Goal: Book appointment/travel/reservation

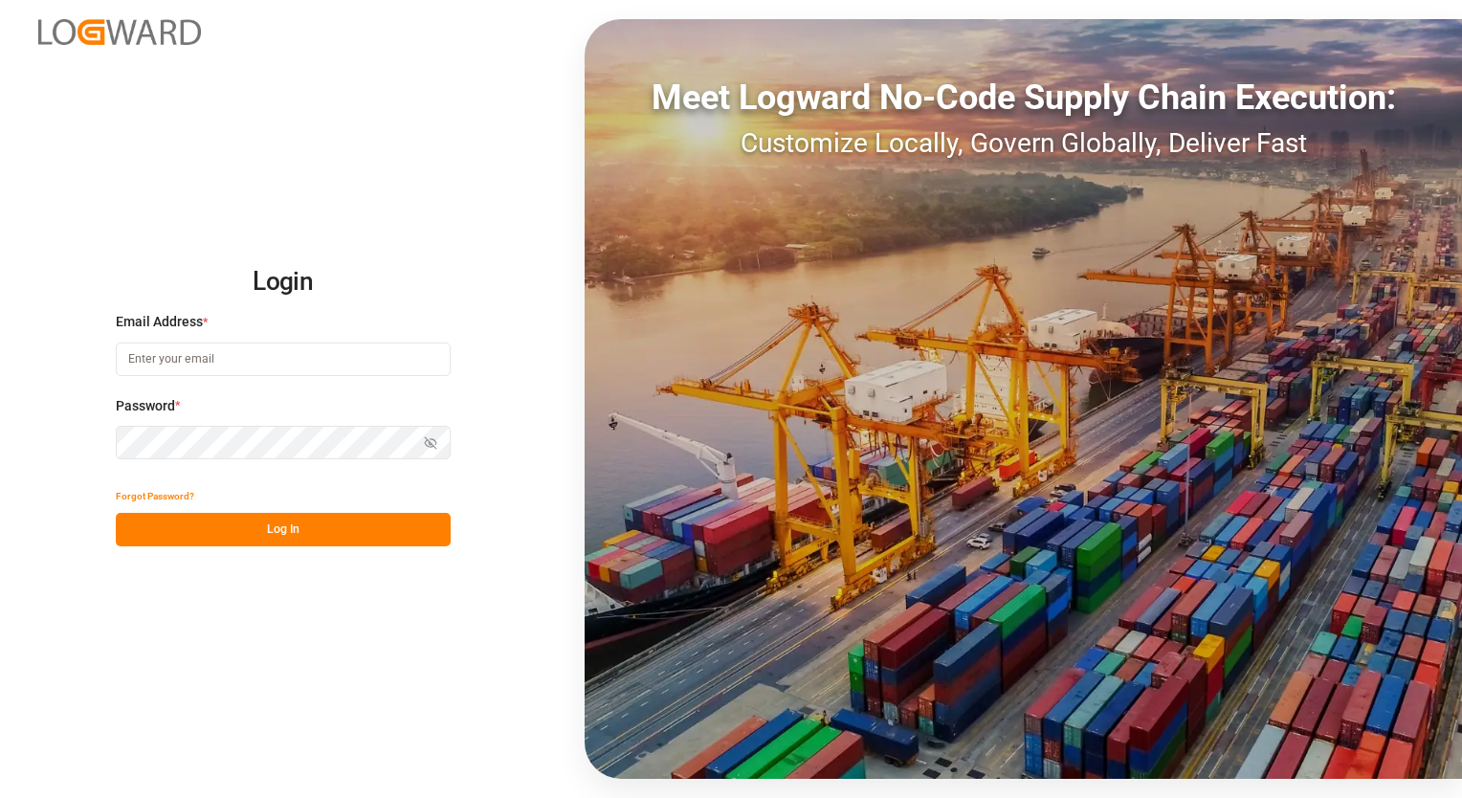
type input "[EMAIL_ADDRESS][PERSON_NAME][DOMAIN_NAME]"
click at [266, 523] on button "Log In" at bounding box center [283, 529] width 335 height 33
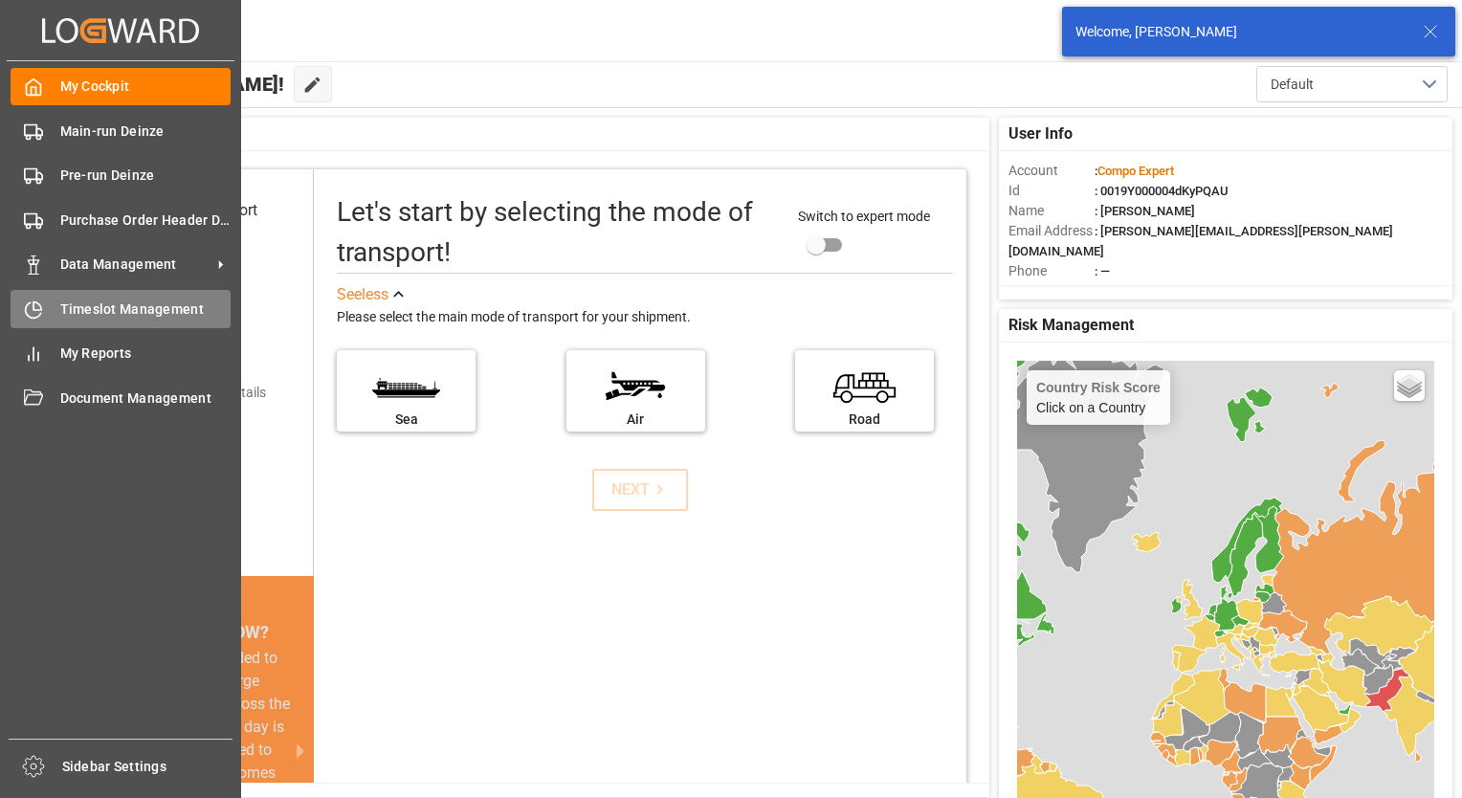
click at [66, 312] on span "Timeslot Management" at bounding box center [145, 309] width 171 height 20
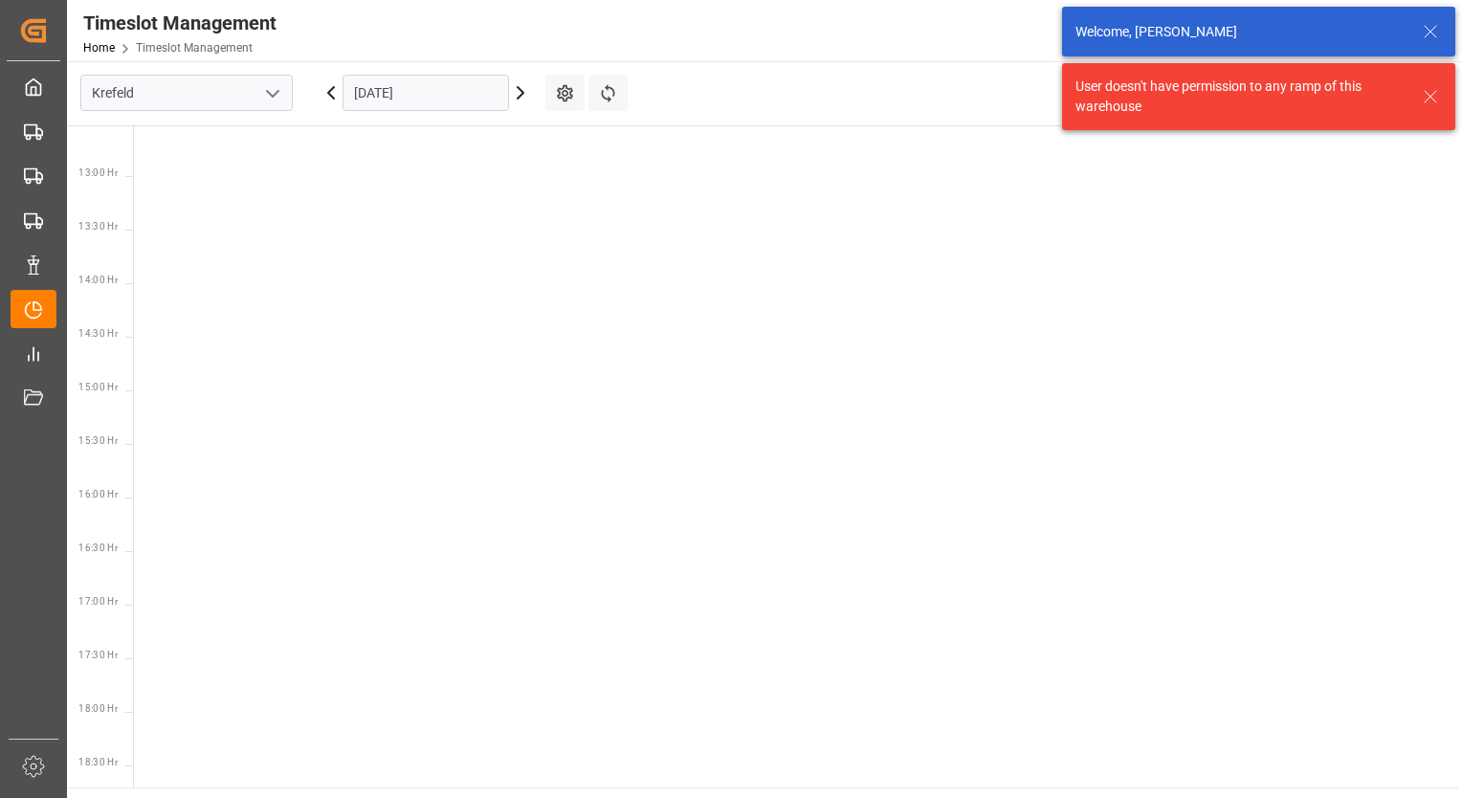
scroll to position [1420, 0]
click at [276, 91] on icon "open menu" at bounding box center [272, 93] width 23 height 23
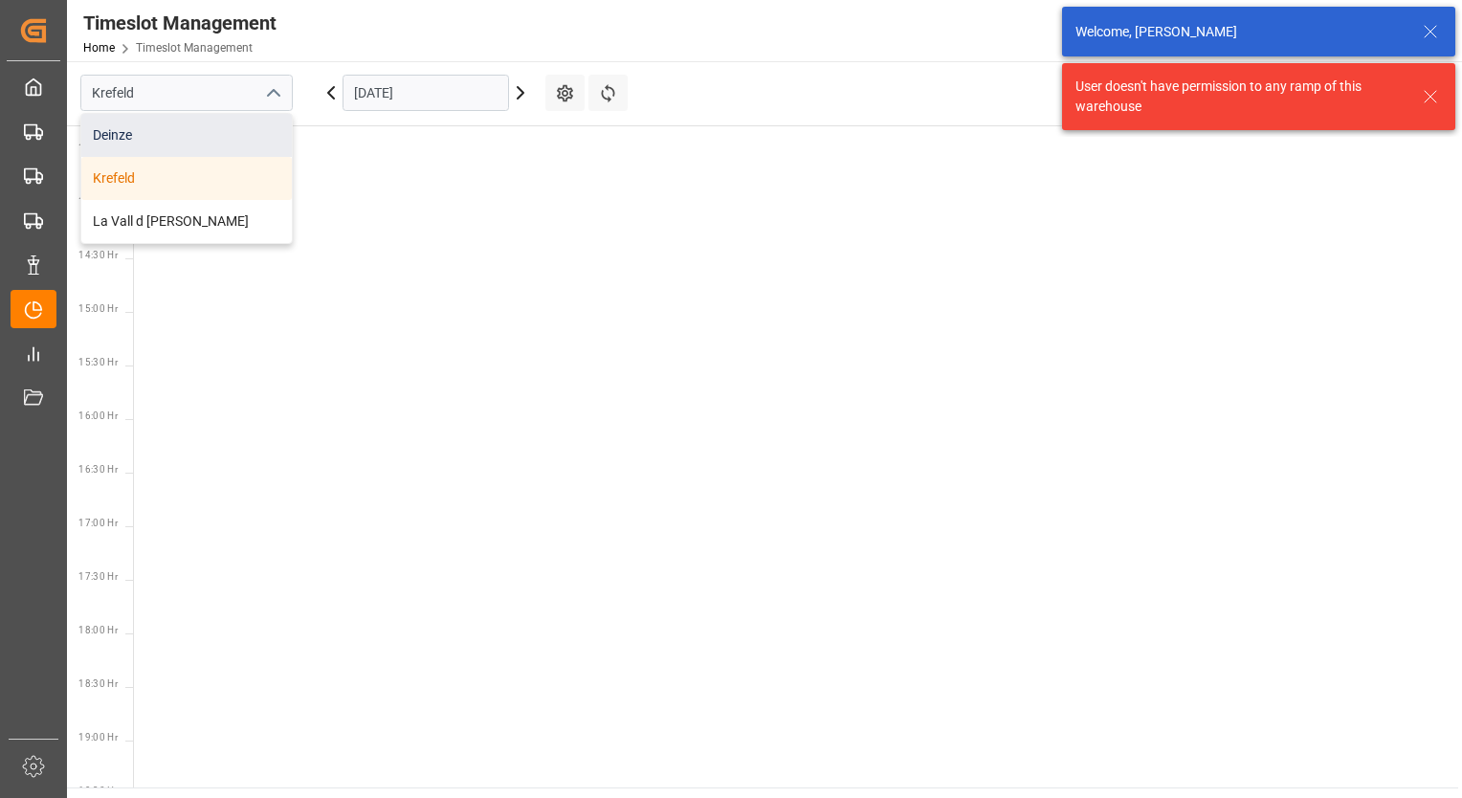
click at [155, 130] on div "Deinze" at bounding box center [186, 135] width 210 height 43
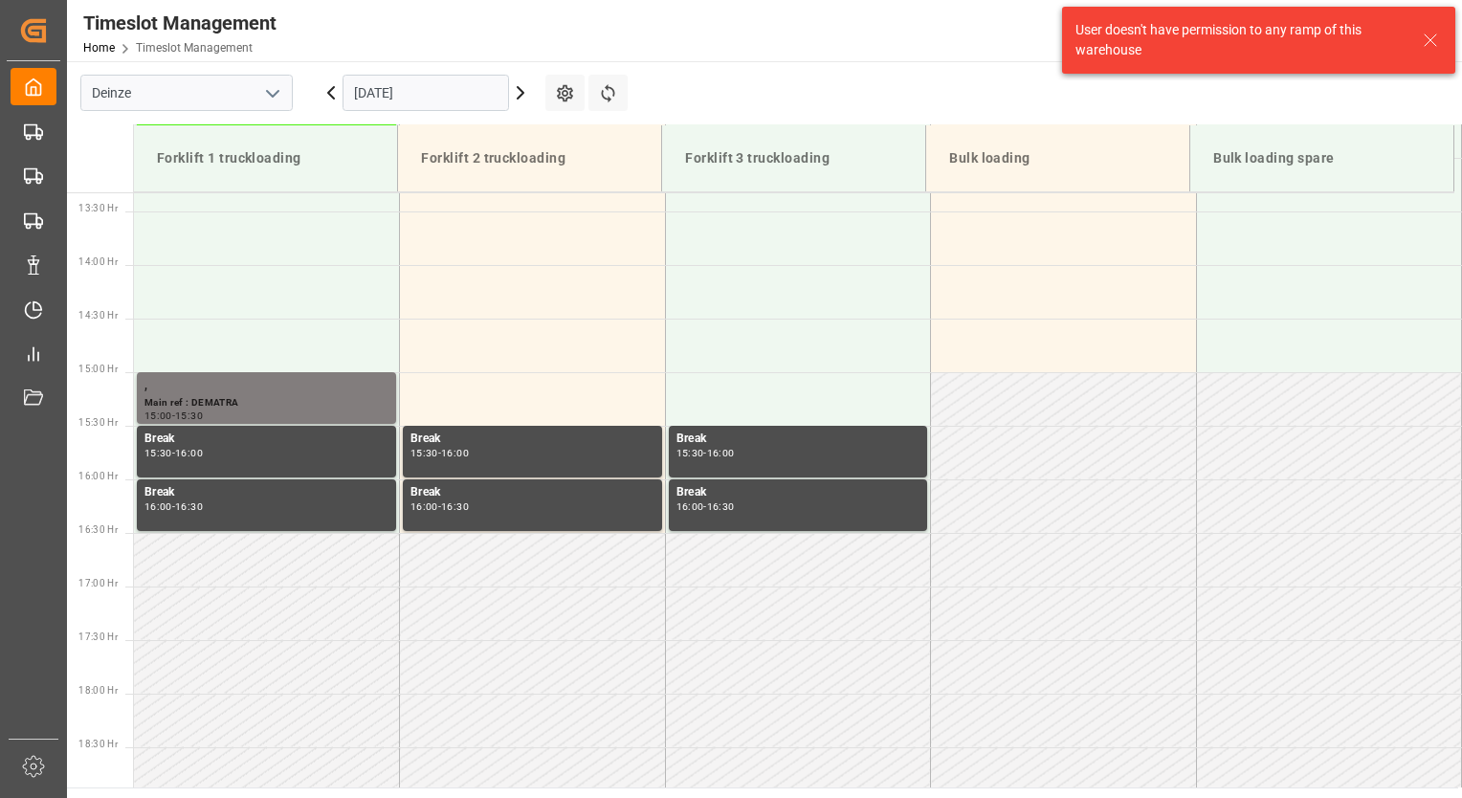
scroll to position [1487, 0]
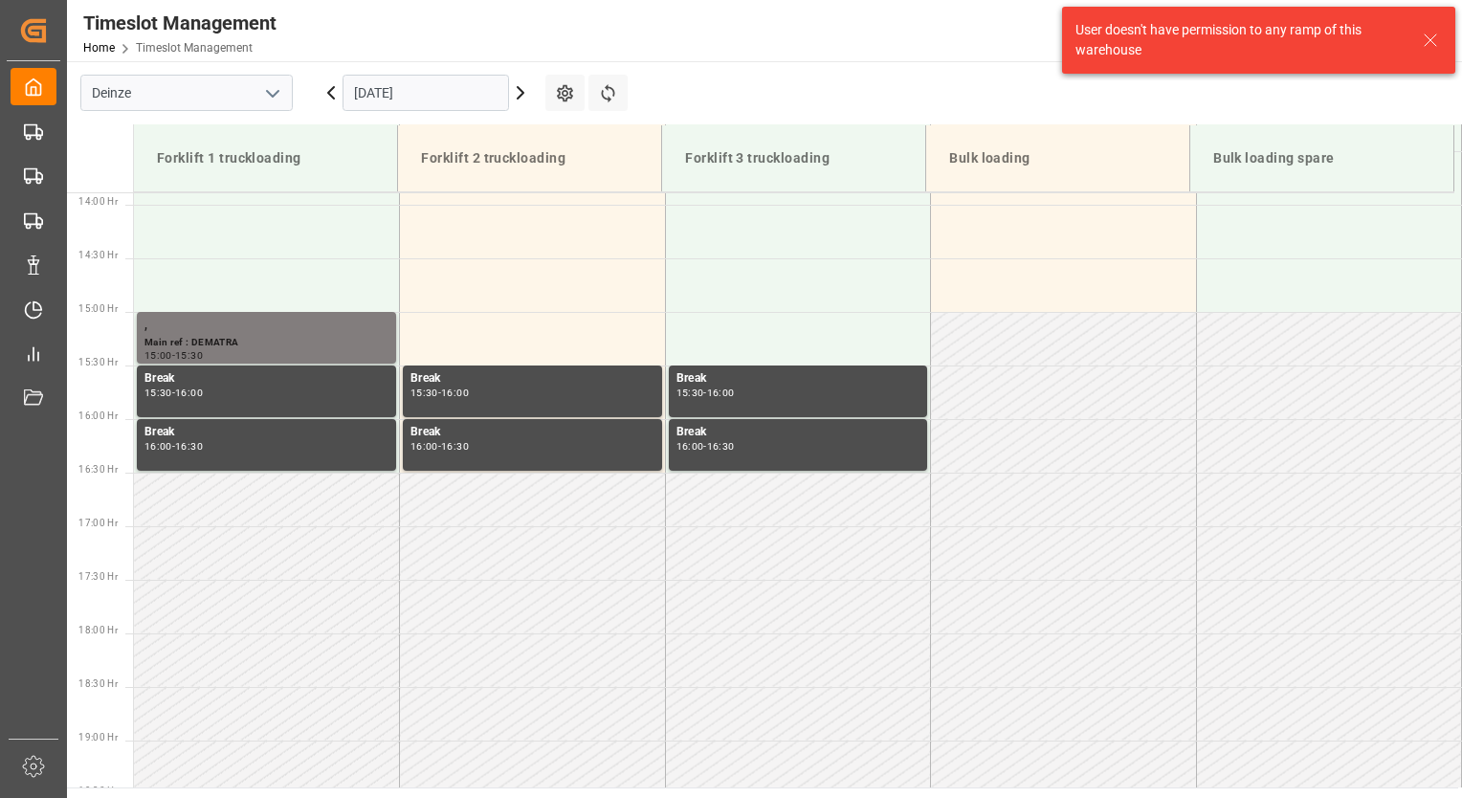
click at [524, 99] on icon at bounding box center [520, 92] width 23 height 23
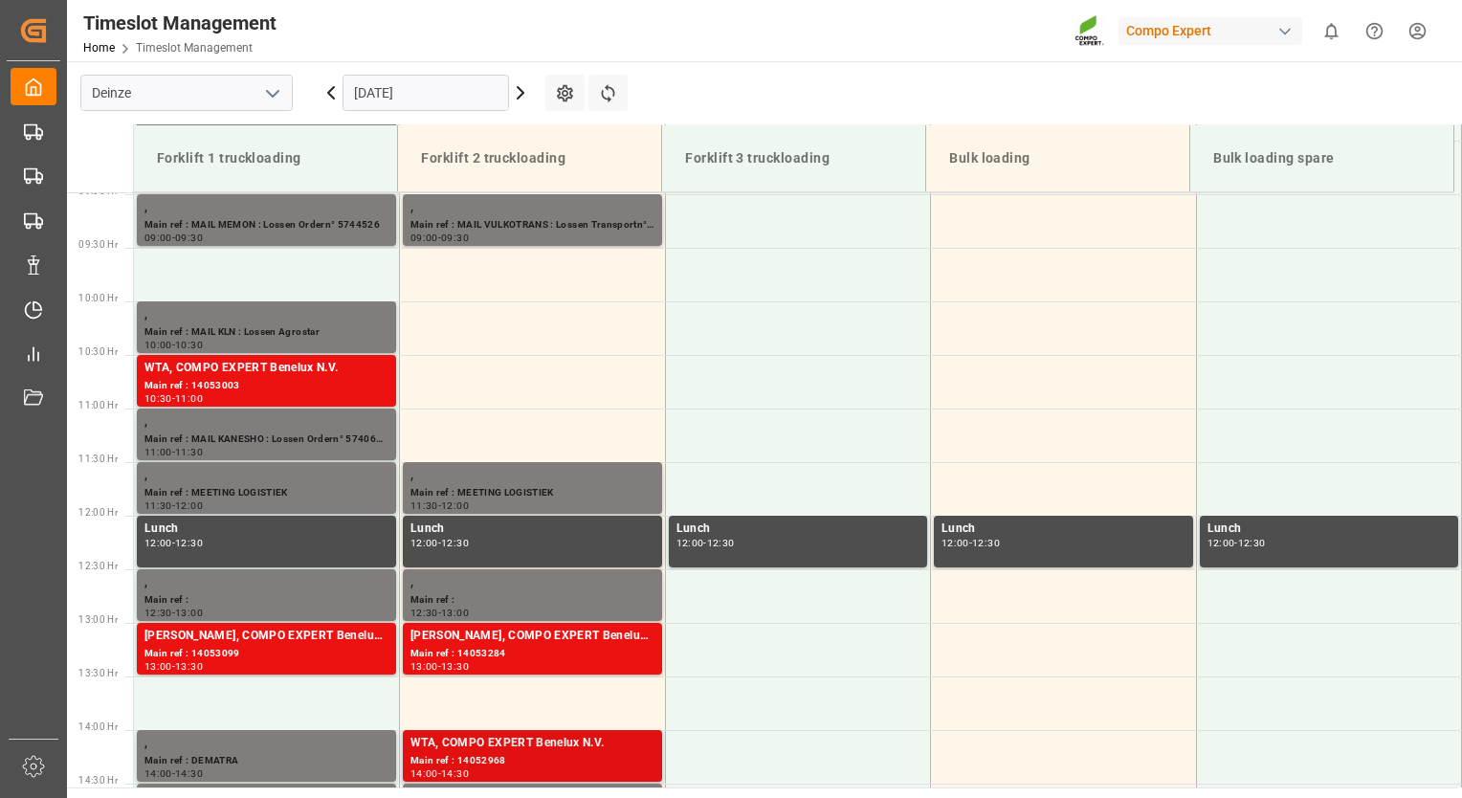
scroll to position [1009, 0]
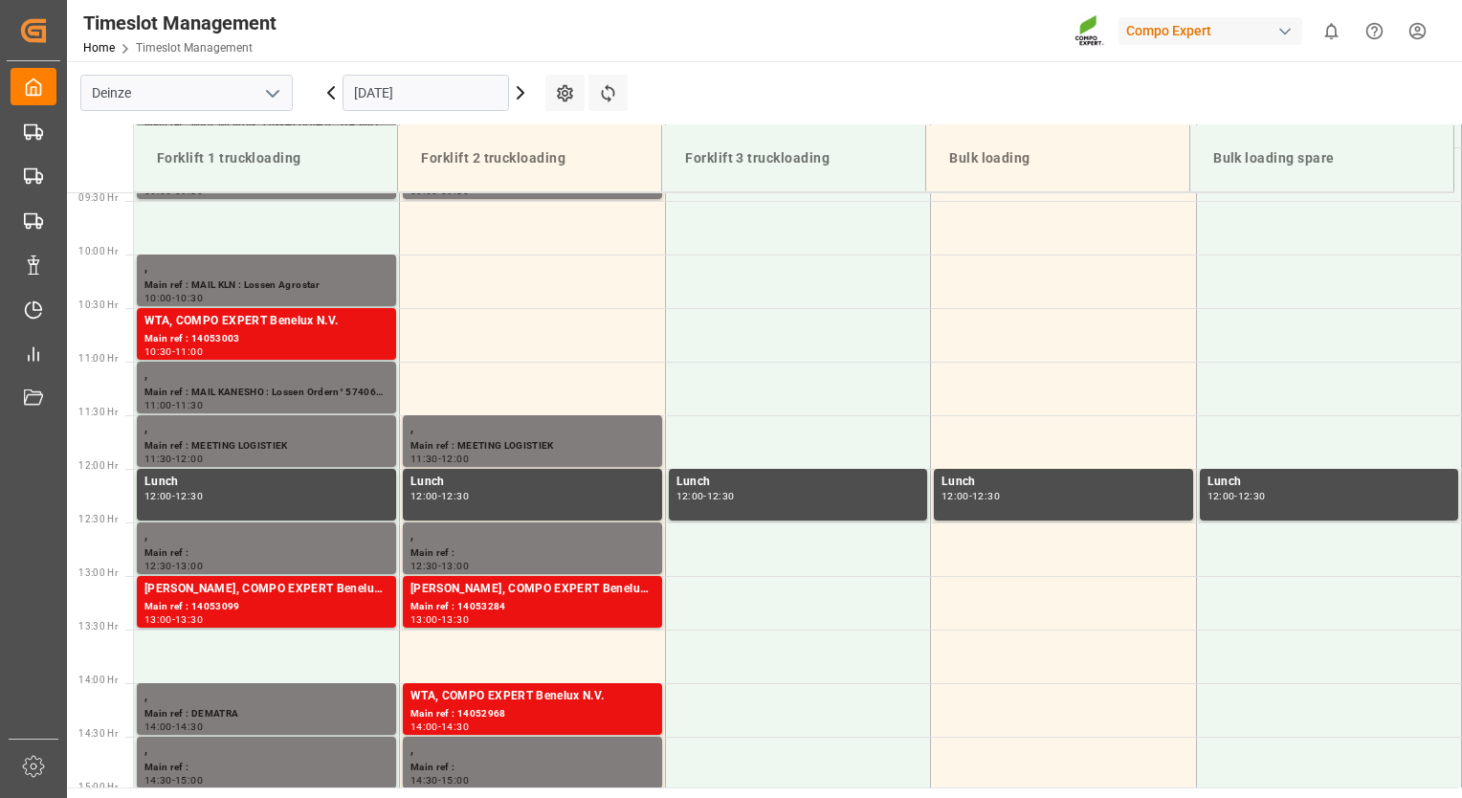
click at [517, 90] on icon at bounding box center [520, 92] width 23 height 23
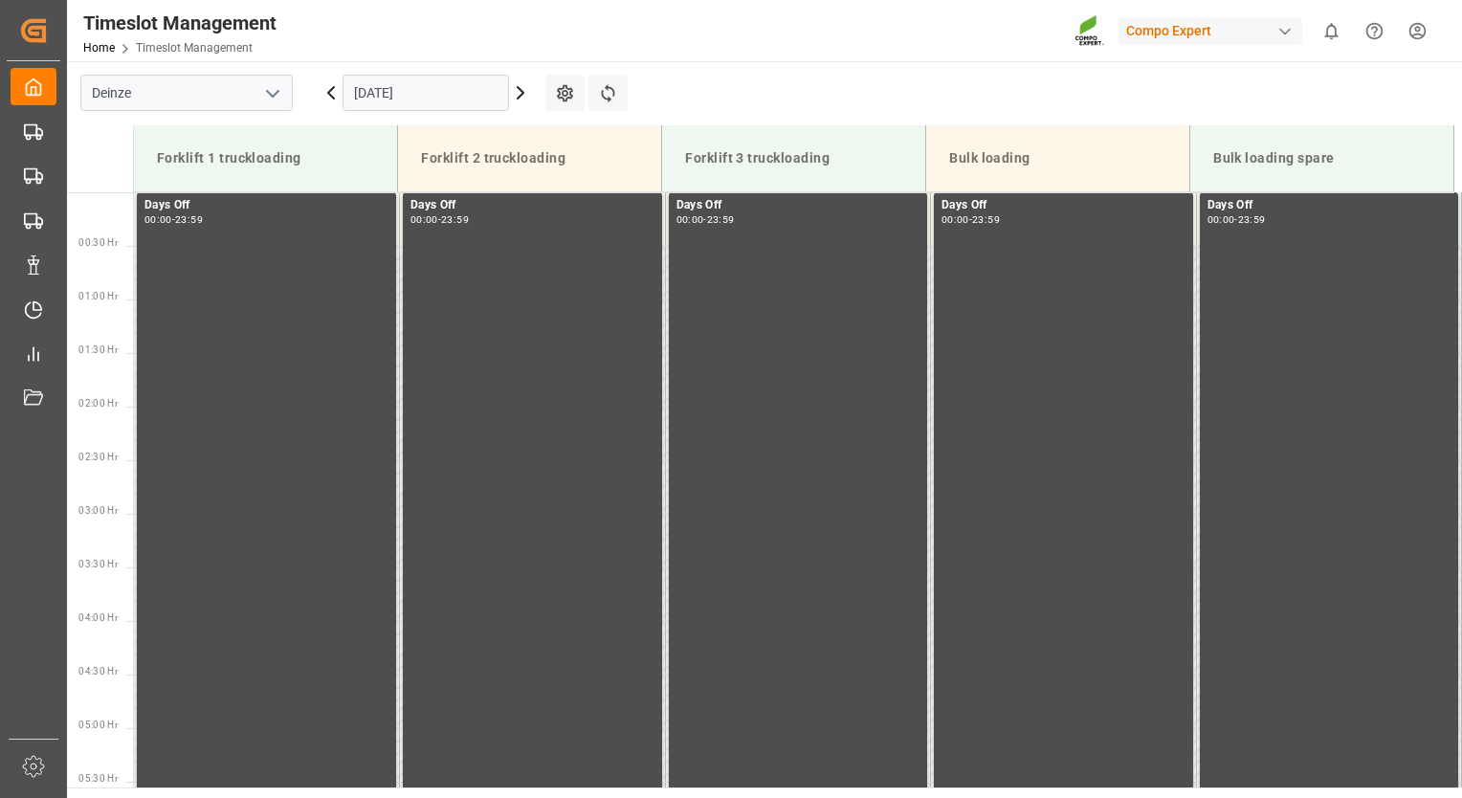
scroll to position [622, 0]
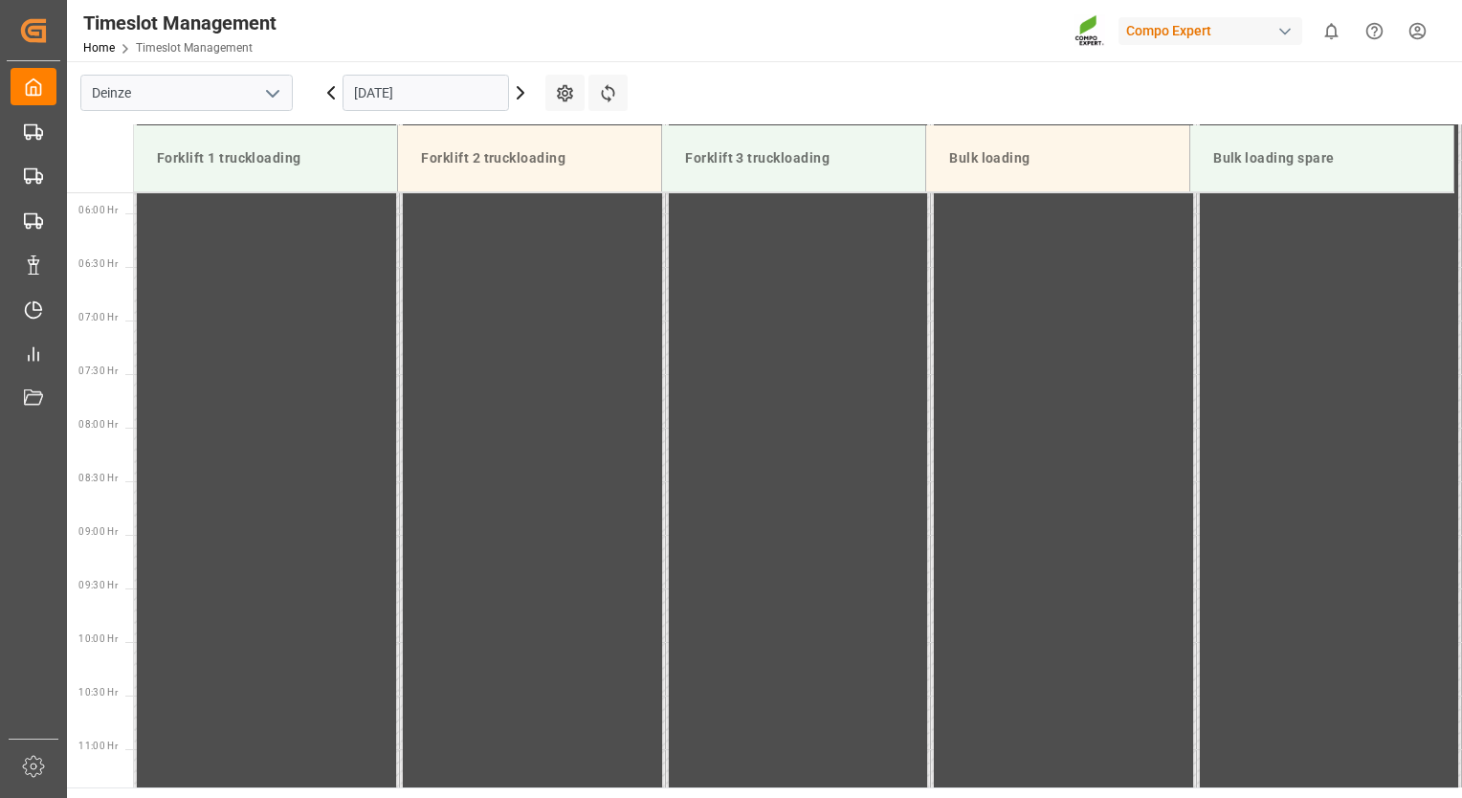
click at [517, 90] on icon at bounding box center [520, 92] width 23 height 23
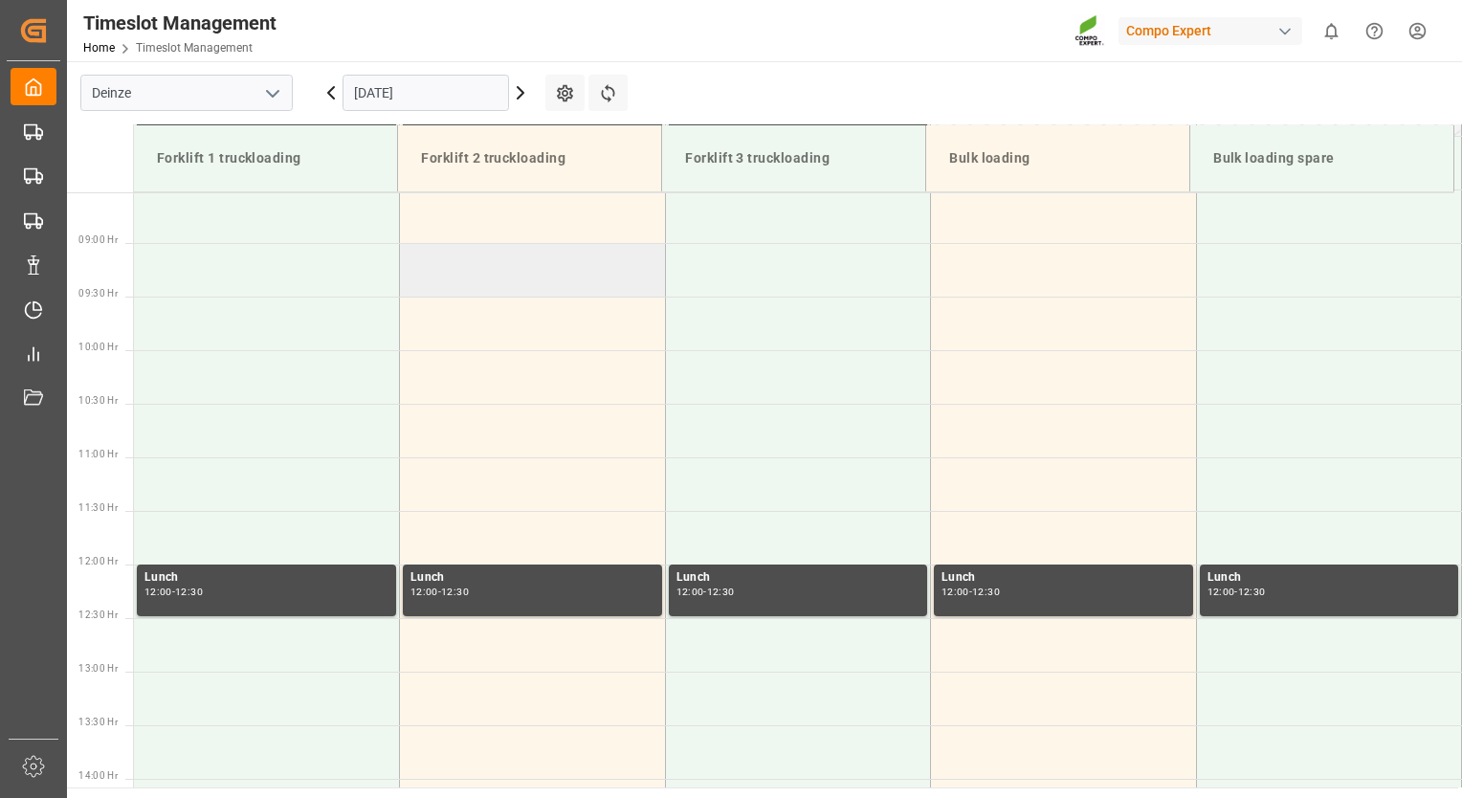
scroll to position [818, 0]
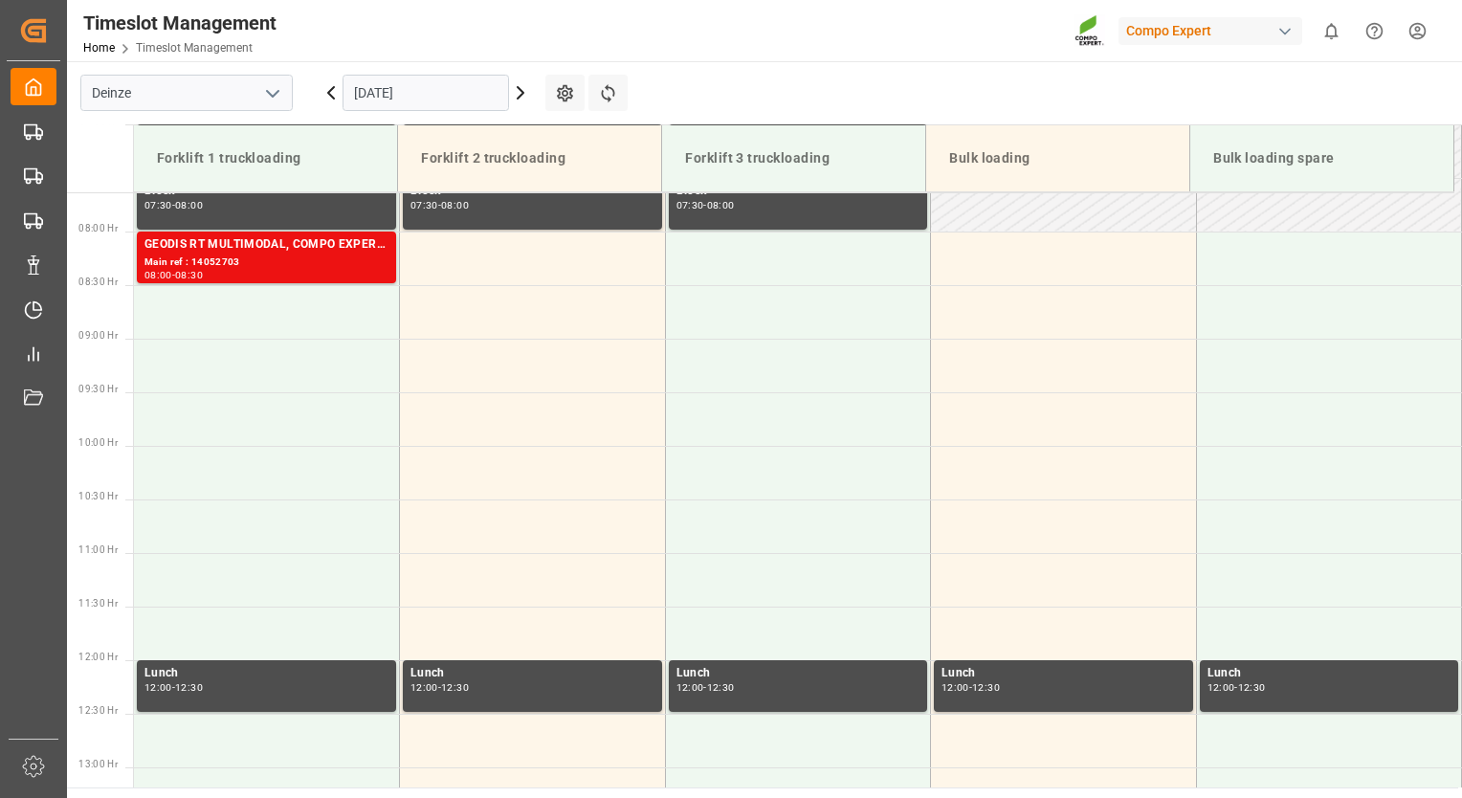
click at [528, 97] on icon at bounding box center [520, 92] width 23 height 23
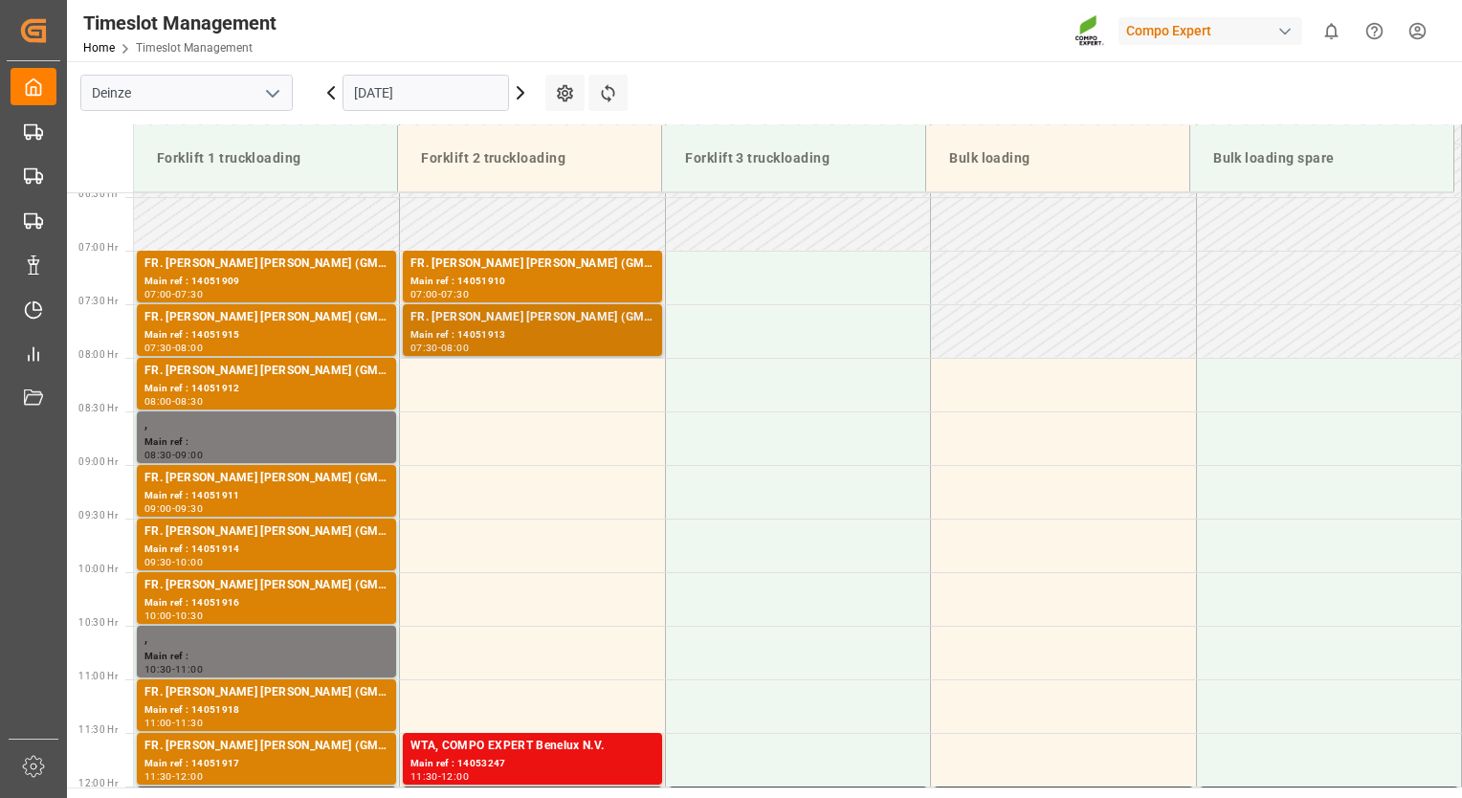
scroll to position [722, 0]
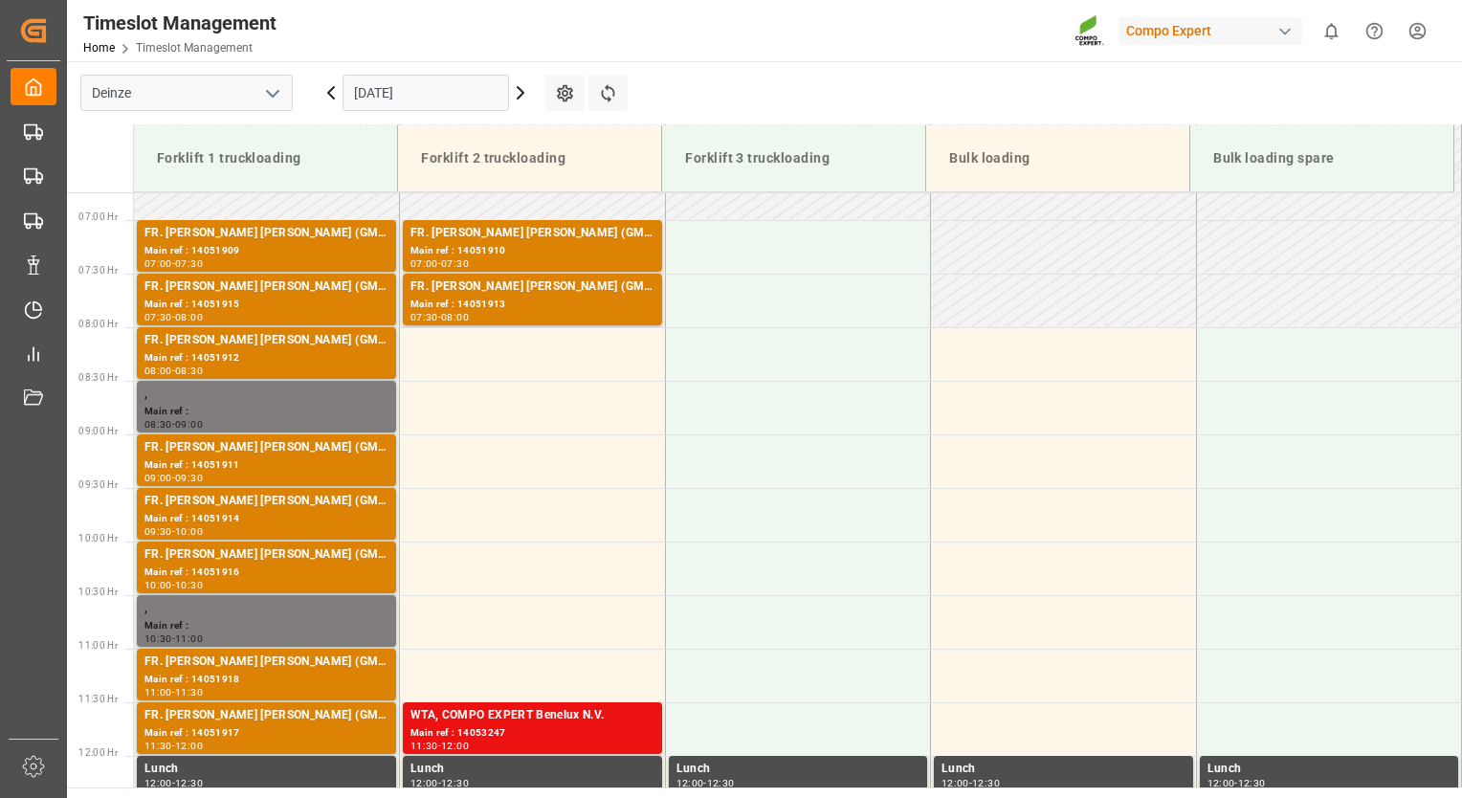
click at [520, 98] on icon at bounding box center [520, 92] width 23 height 23
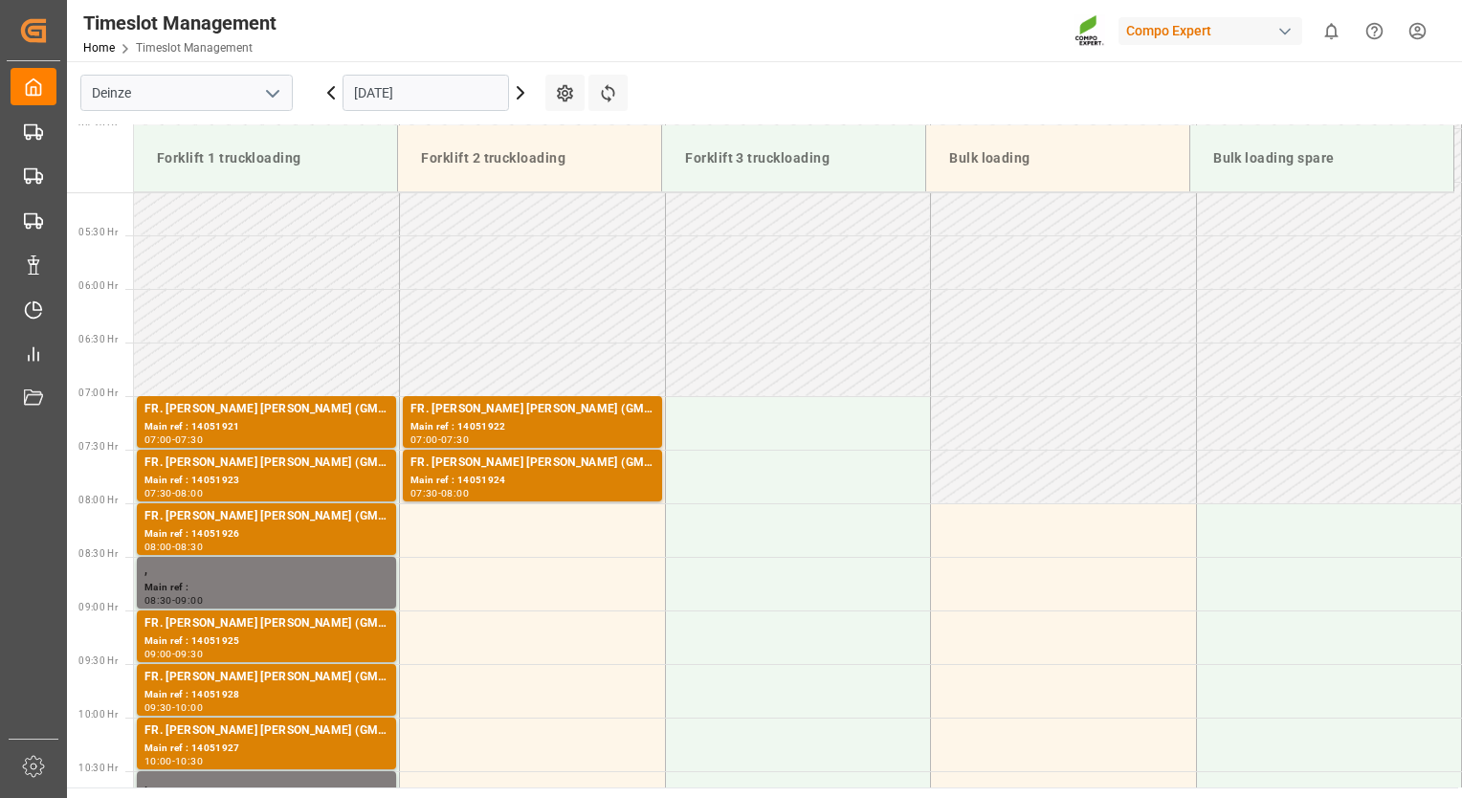
scroll to position [531, 0]
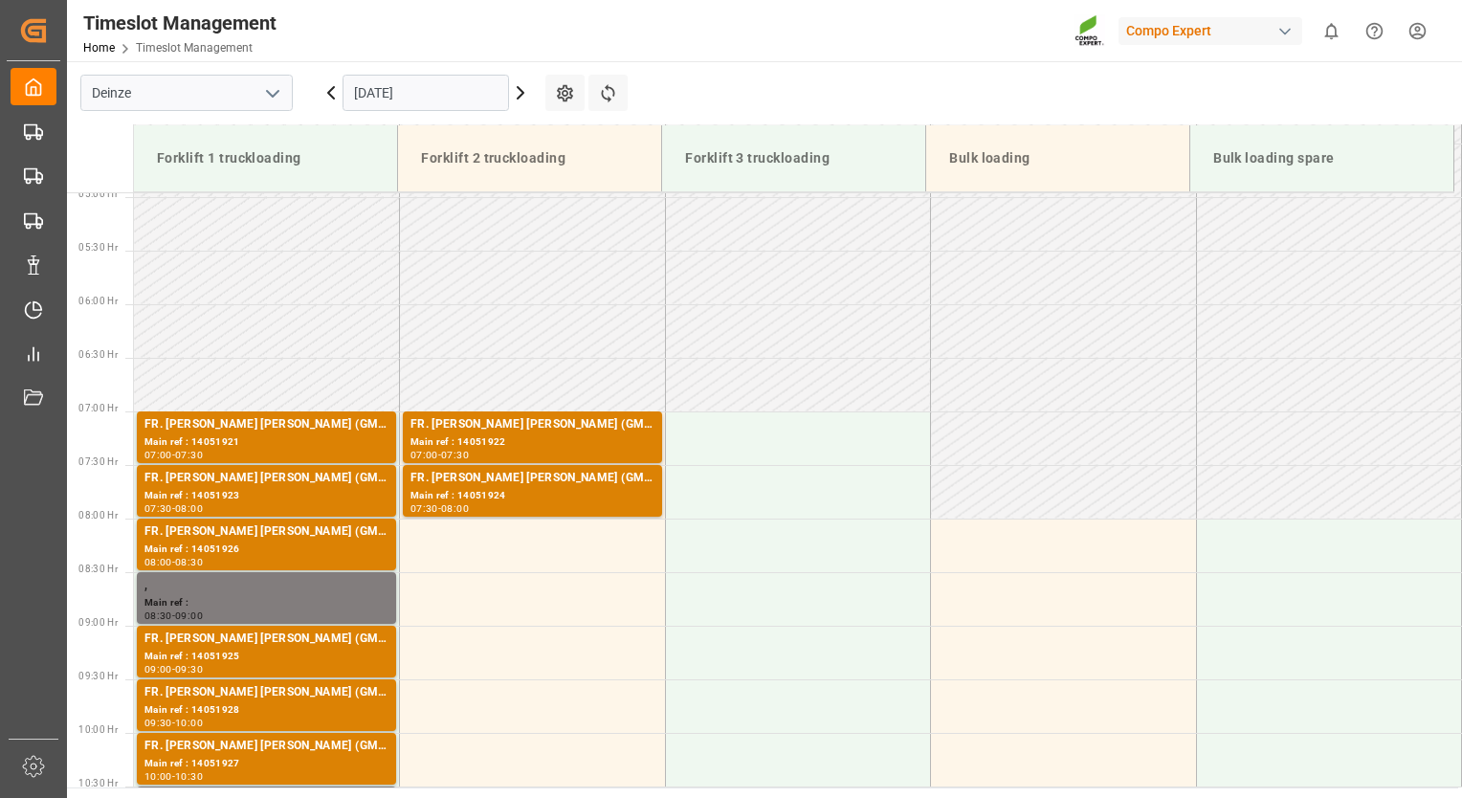
click at [517, 98] on icon at bounding box center [520, 92] width 6 height 11
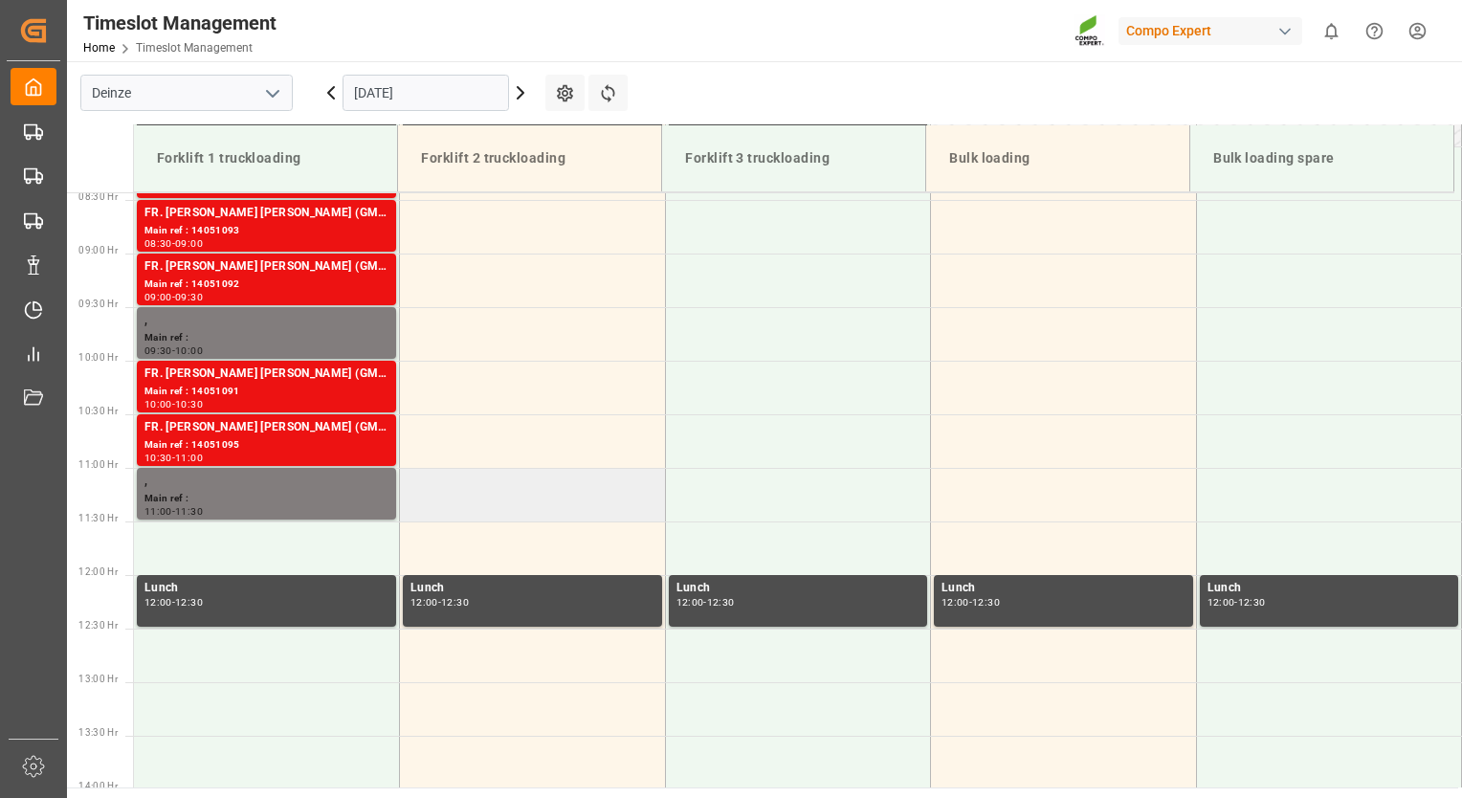
scroll to position [913, 0]
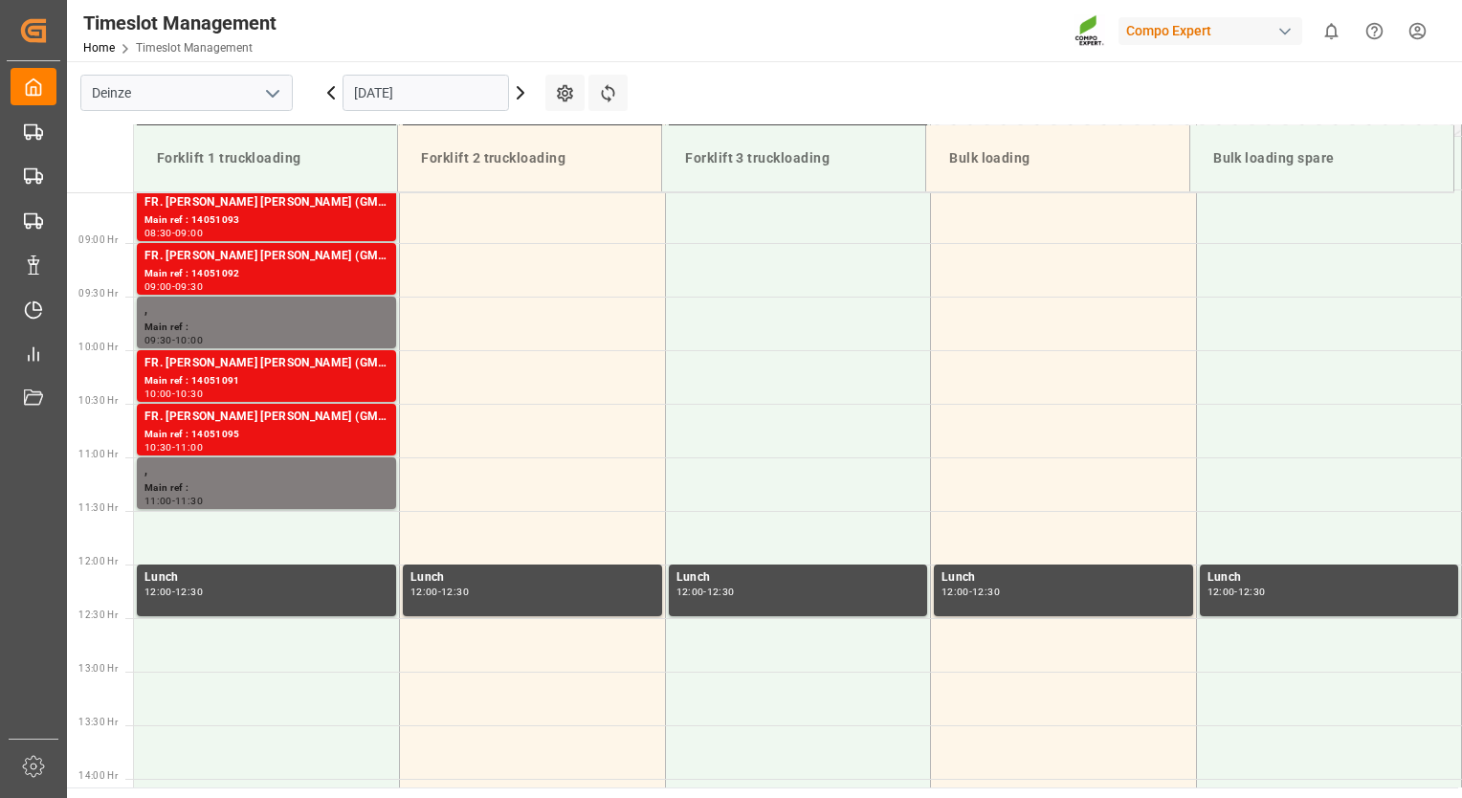
click at [522, 94] on icon at bounding box center [520, 92] width 23 height 23
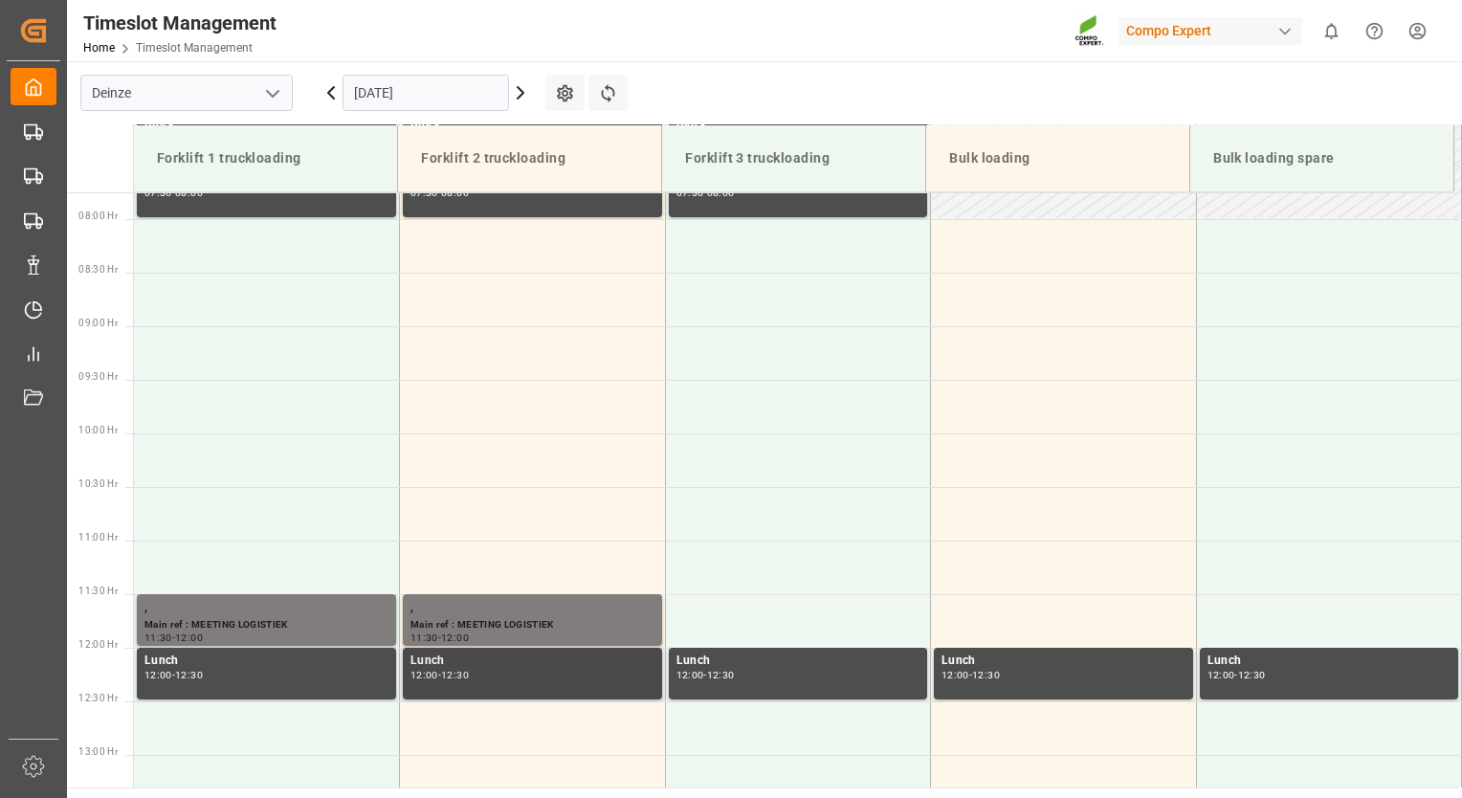
scroll to position [818, 0]
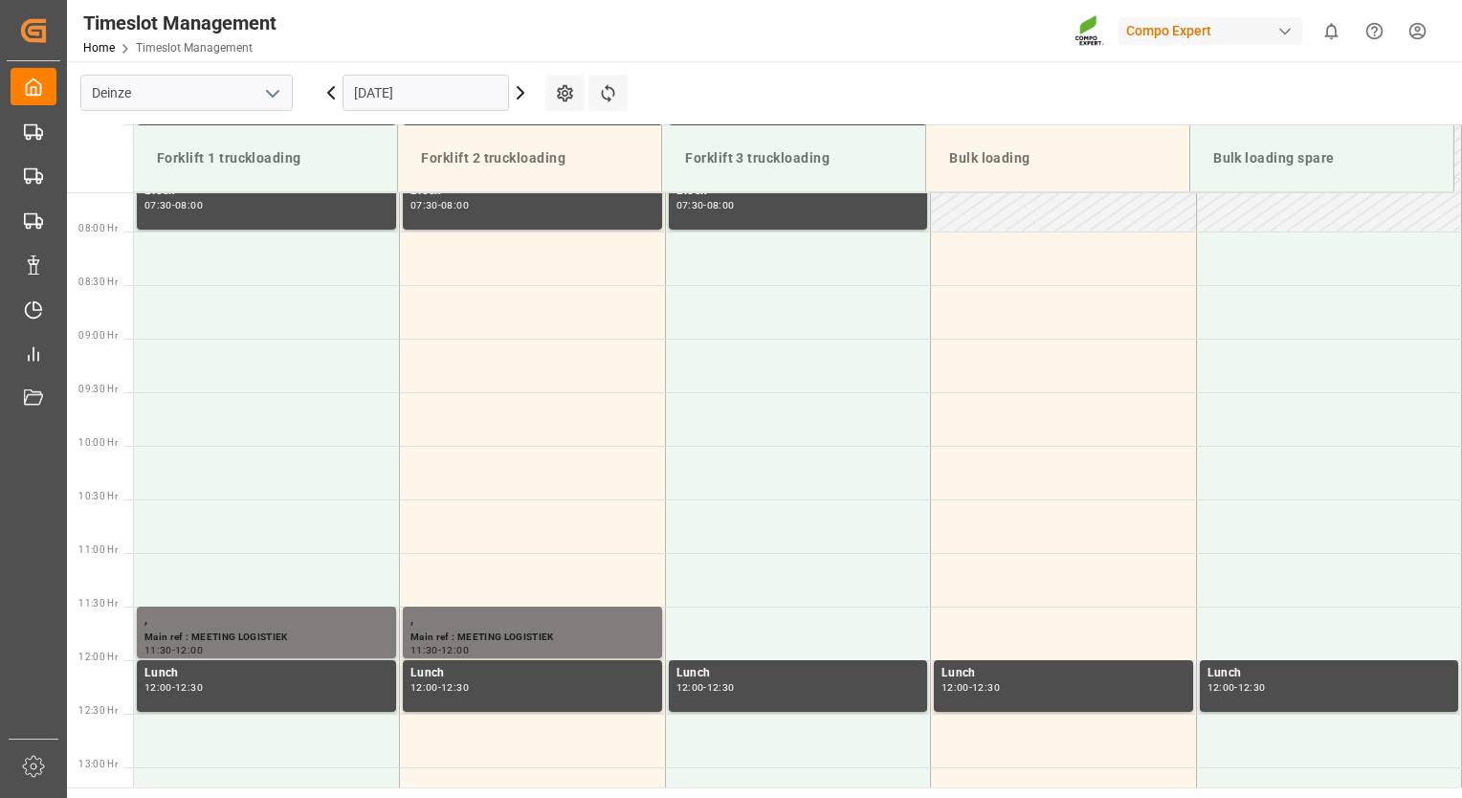
click at [406, 98] on input "[DATE]" at bounding box center [425, 93] width 166 height 36
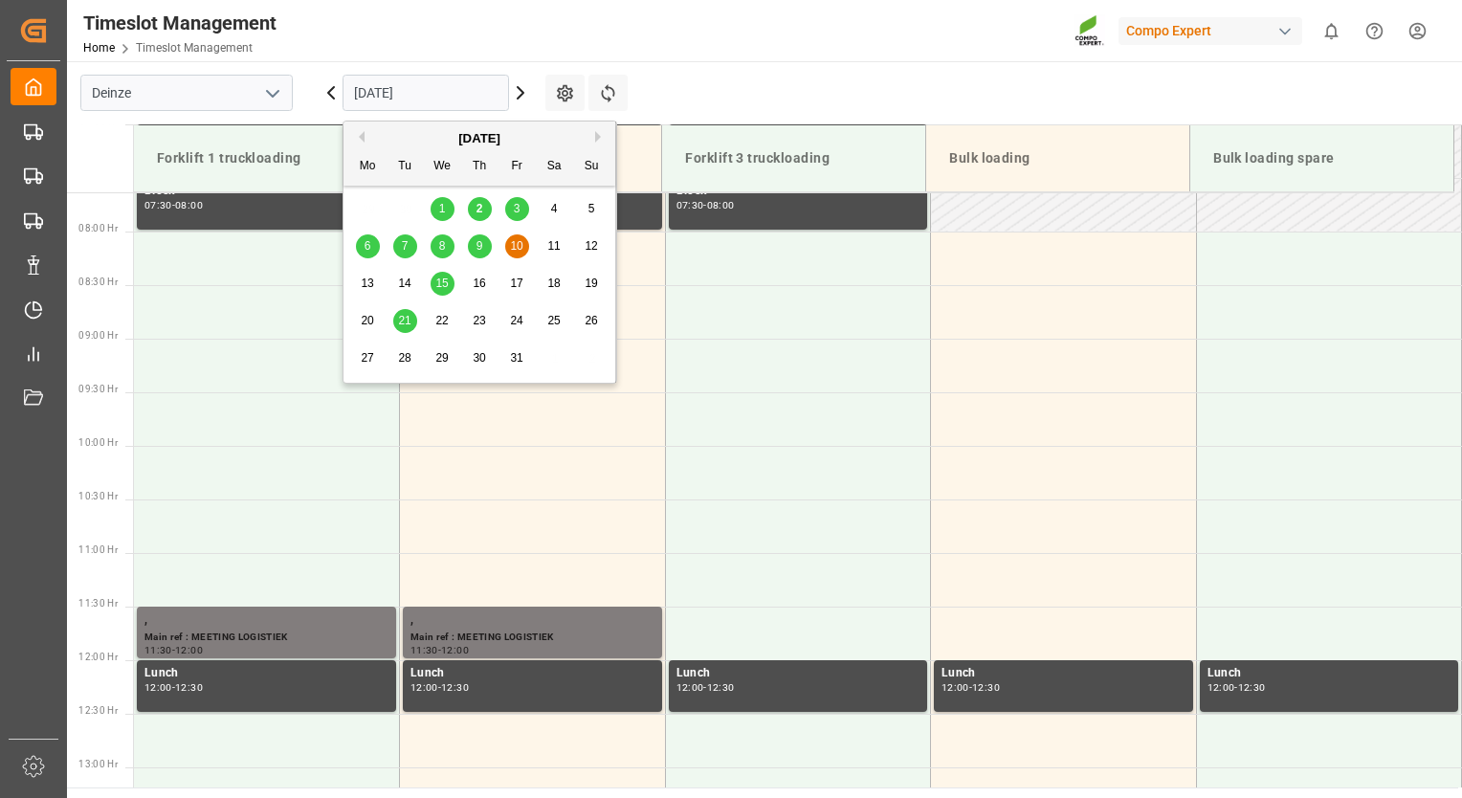
click at [515, 210] on span "3" at bounding box center [517, 208] width 7 height 13
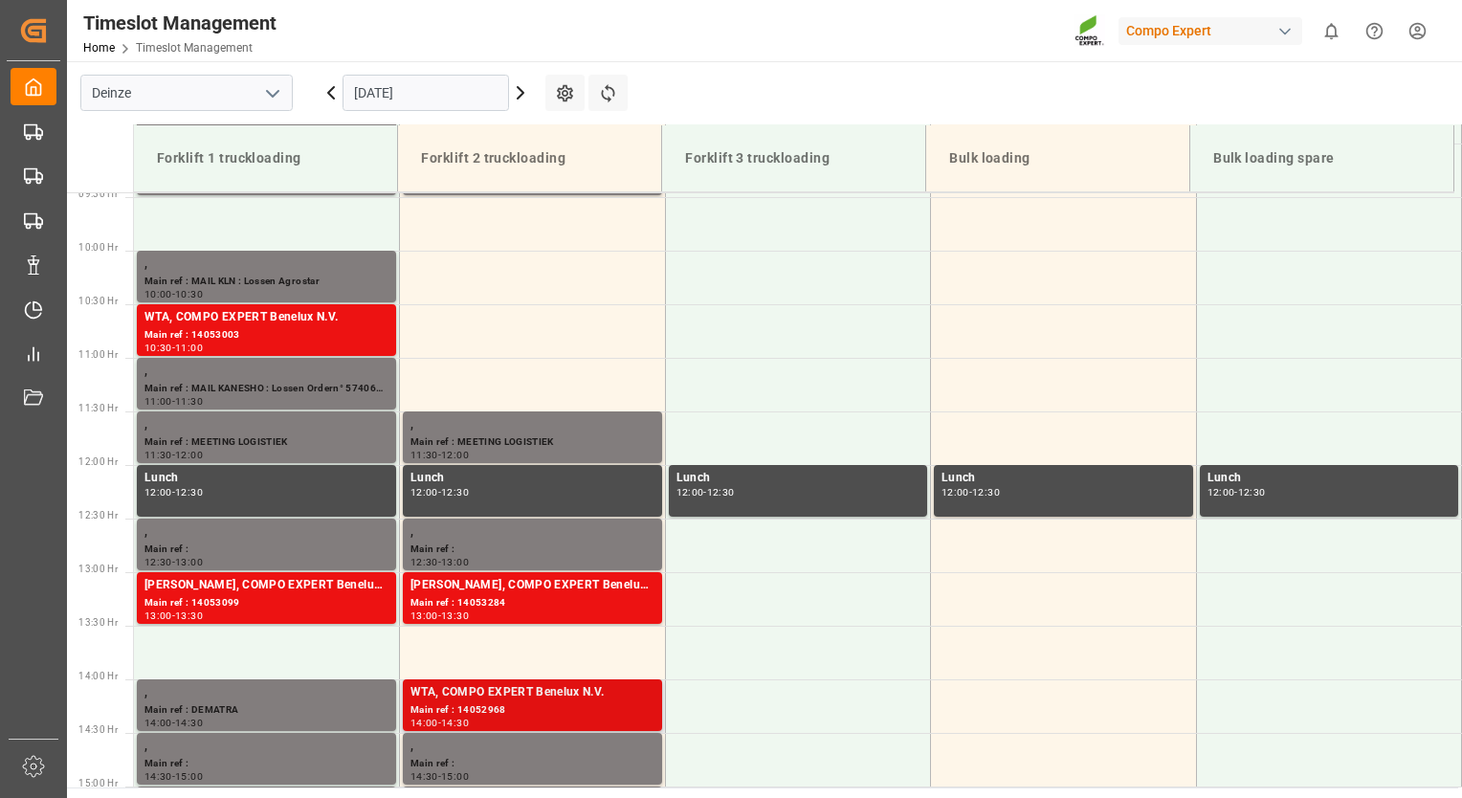
scroll to position [1009, 0]
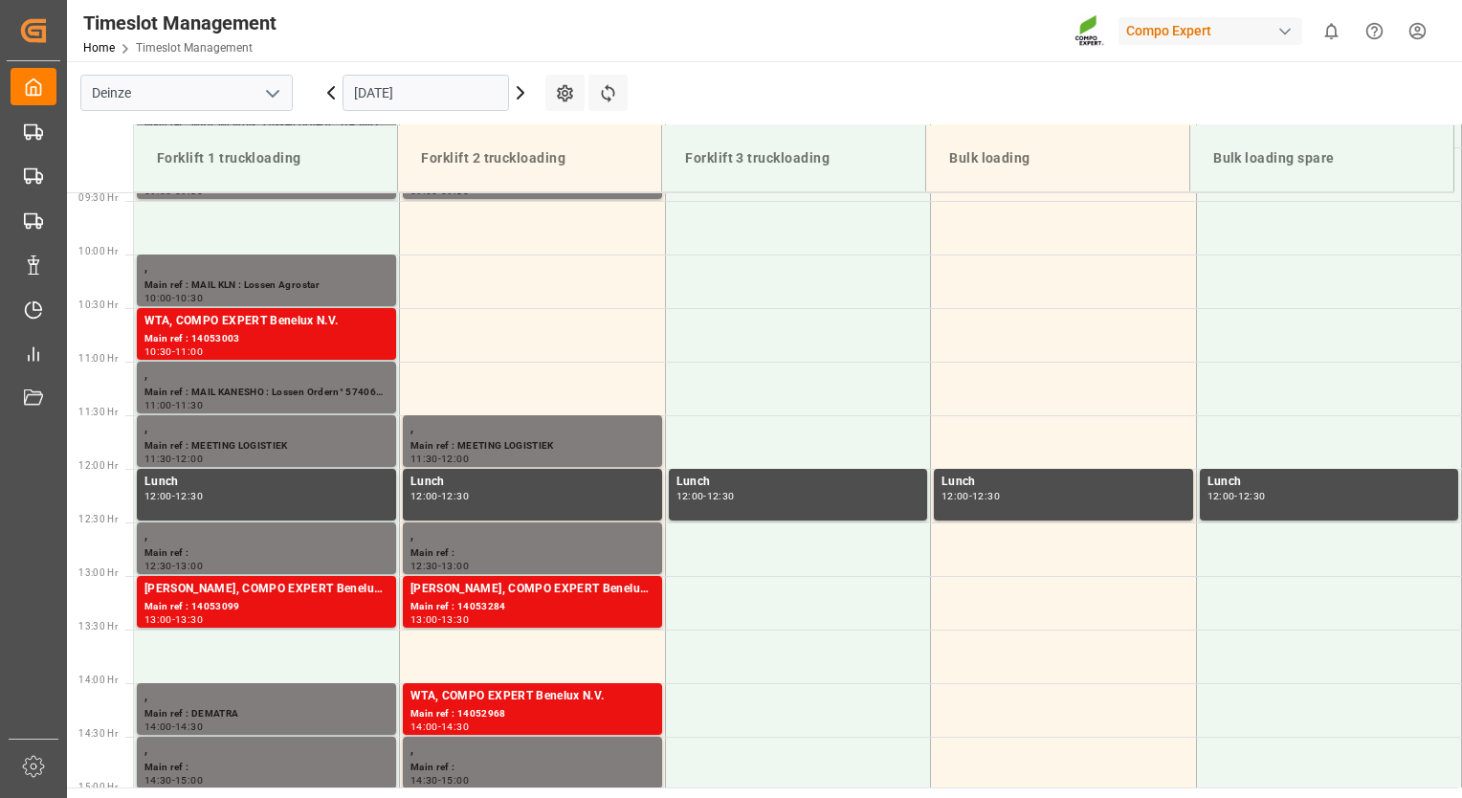
click at [332, 86] on icon at bounding box center [330, 92] width 23 height 23
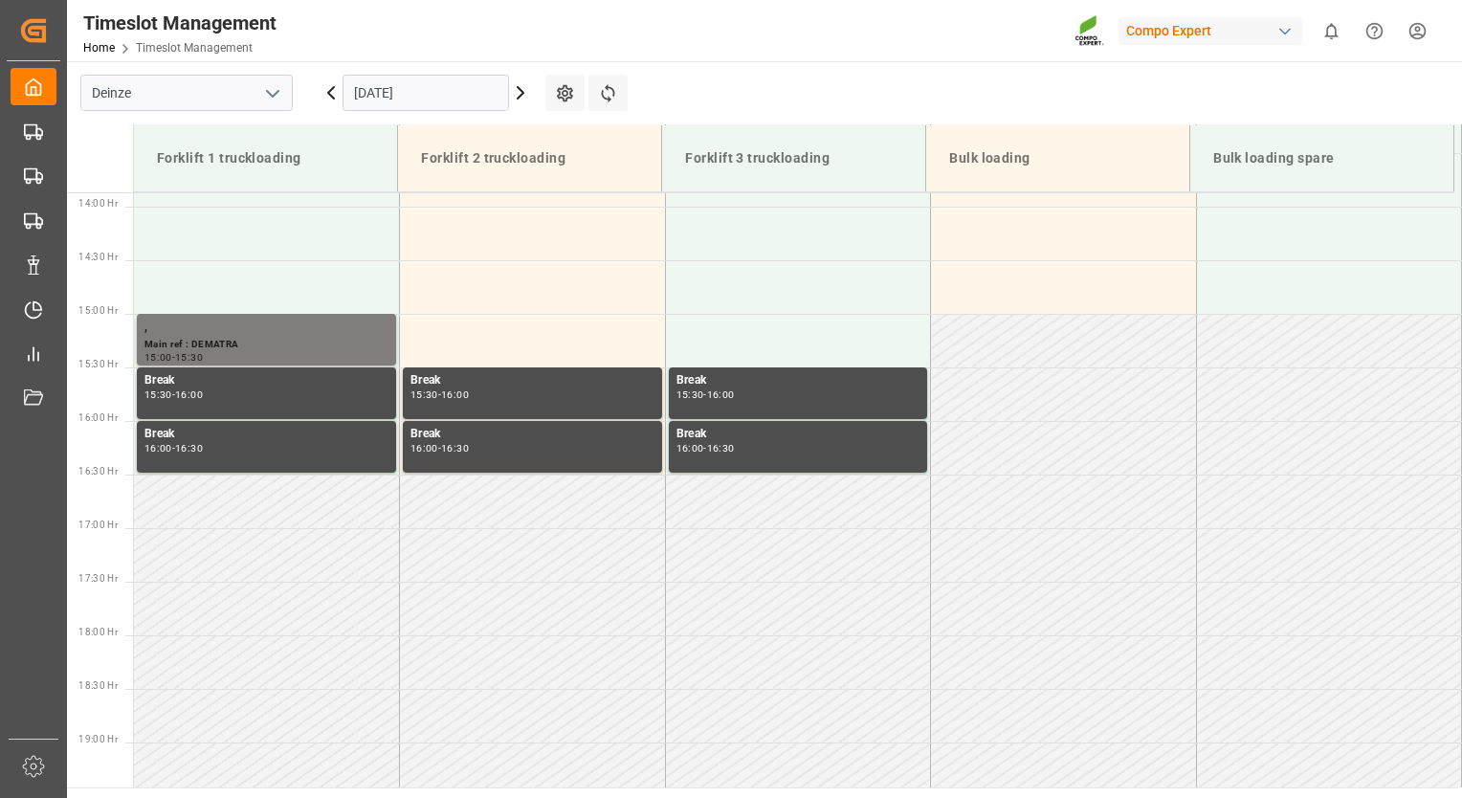
scroll to position [1487, 0]
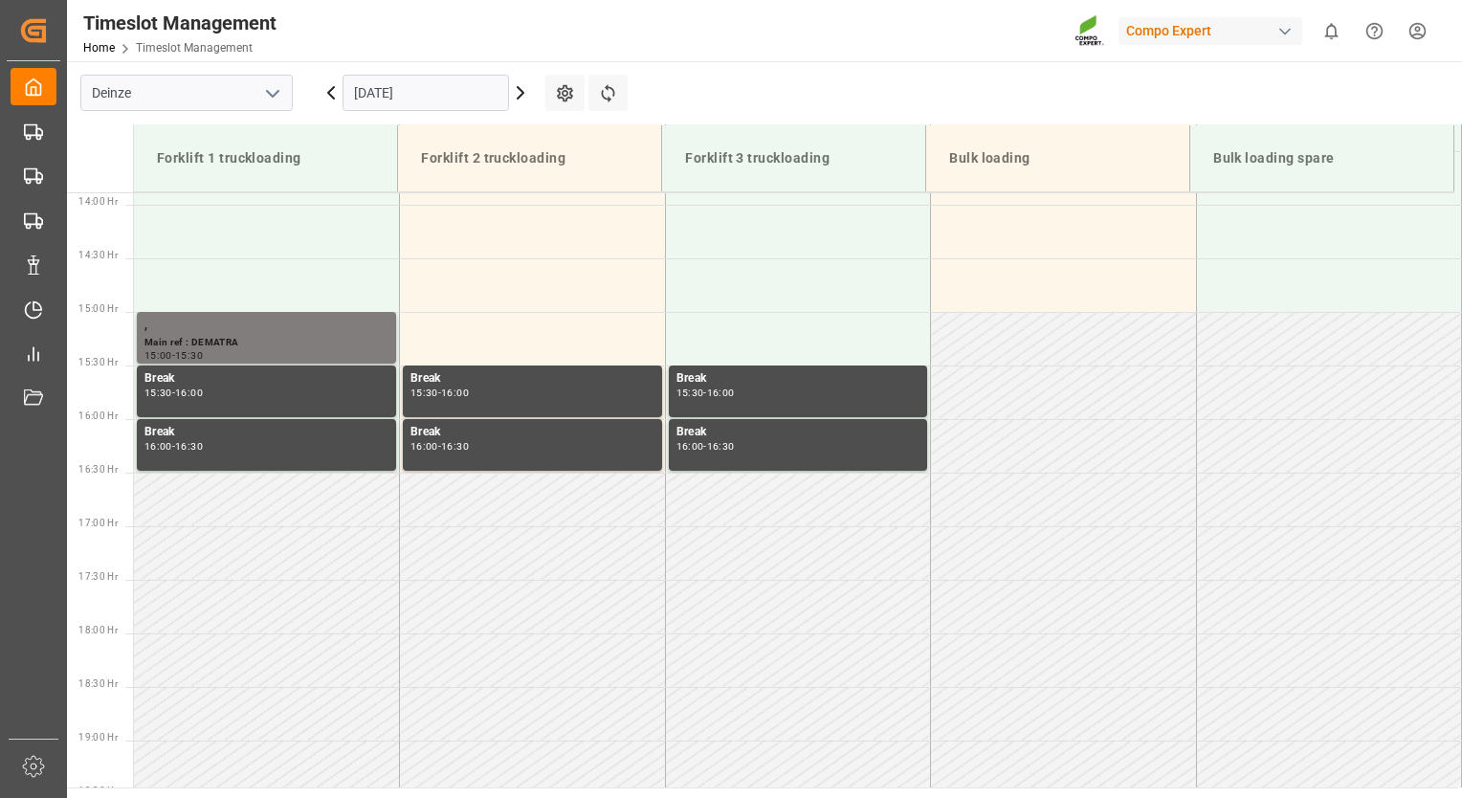
click at [518, 101] on icon at bounding box center [520, 92] width 23 height 23
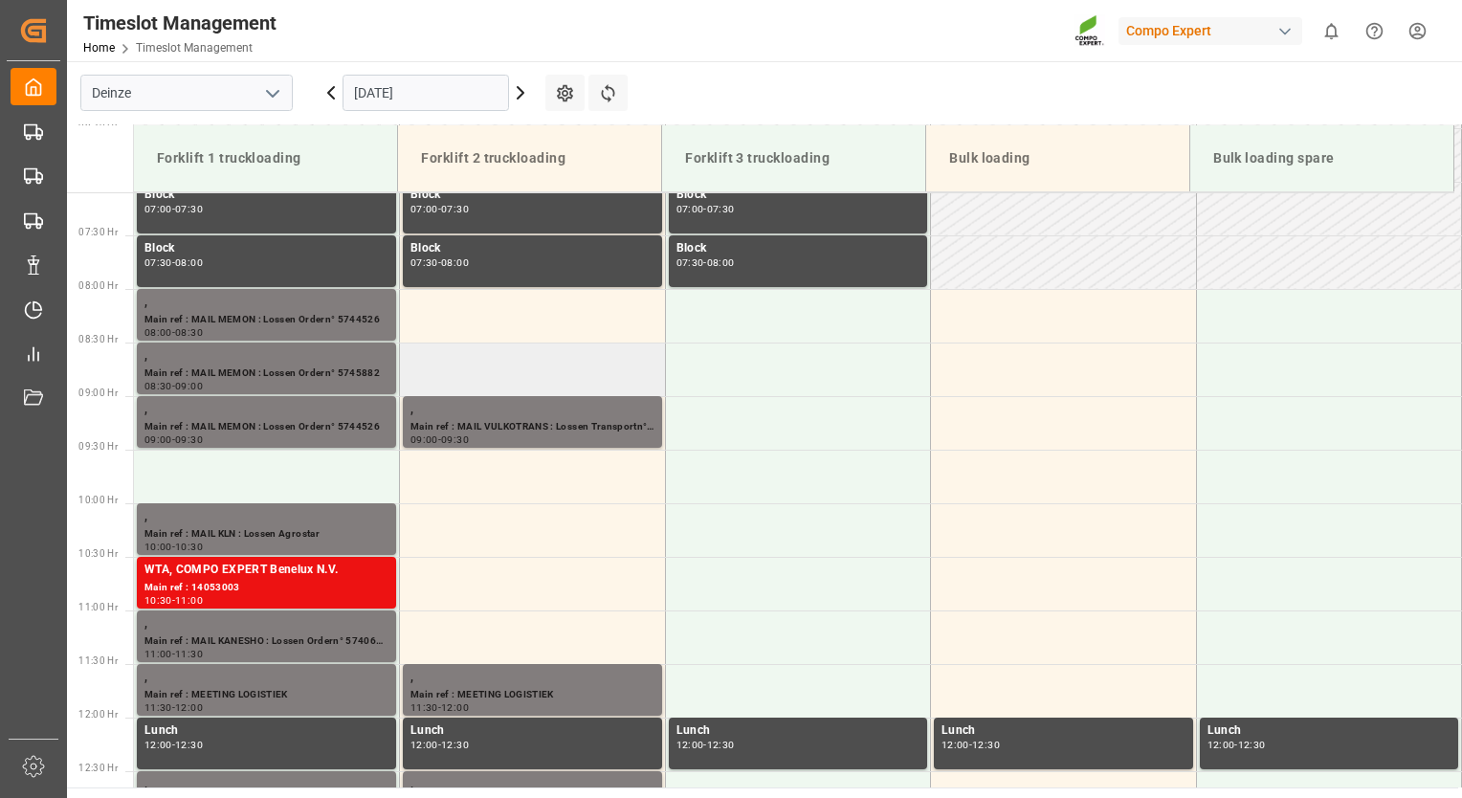
scroll to position [722, 0]
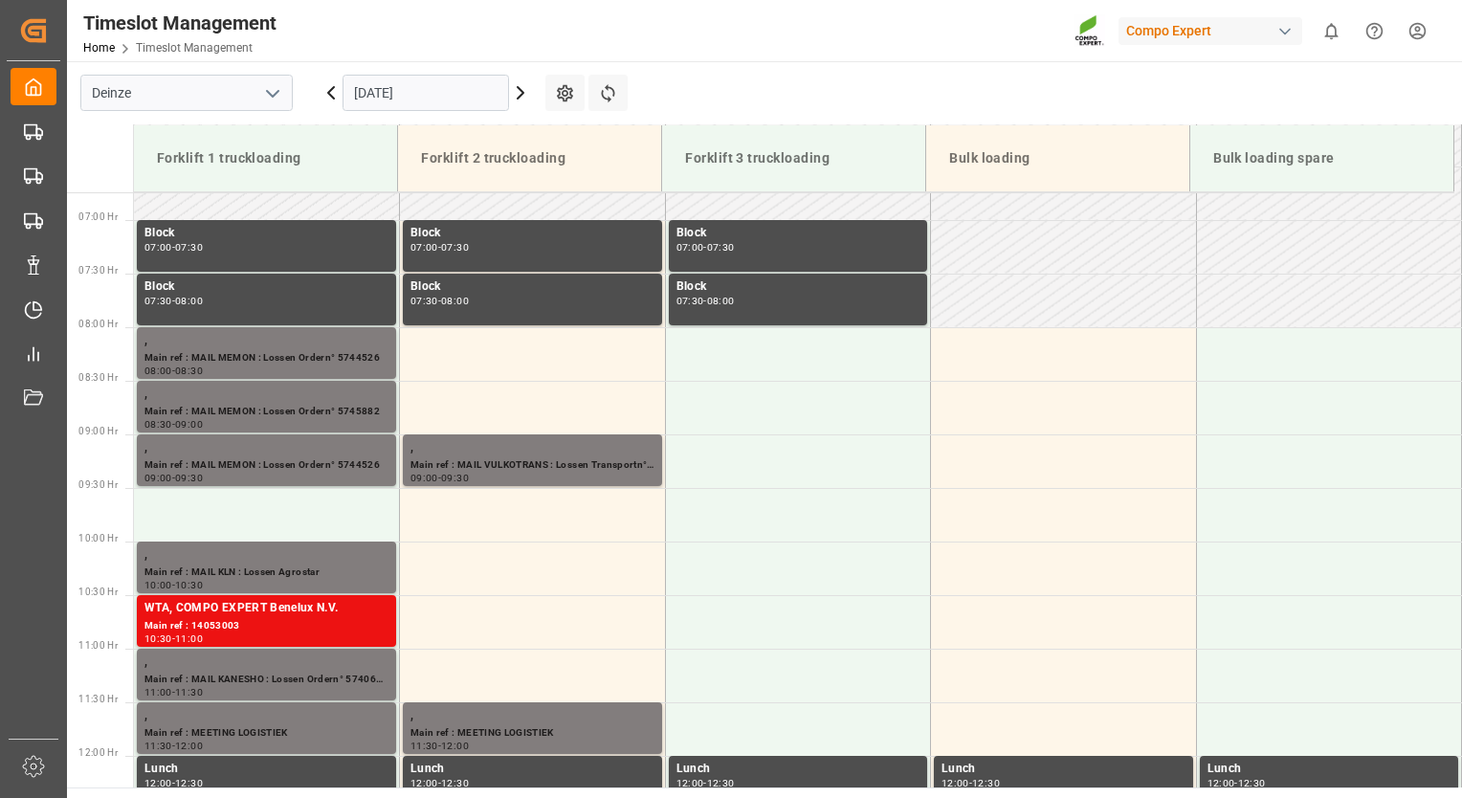
click at [322, 90] on icon at bounding box center [330, 92] width 23 height 23
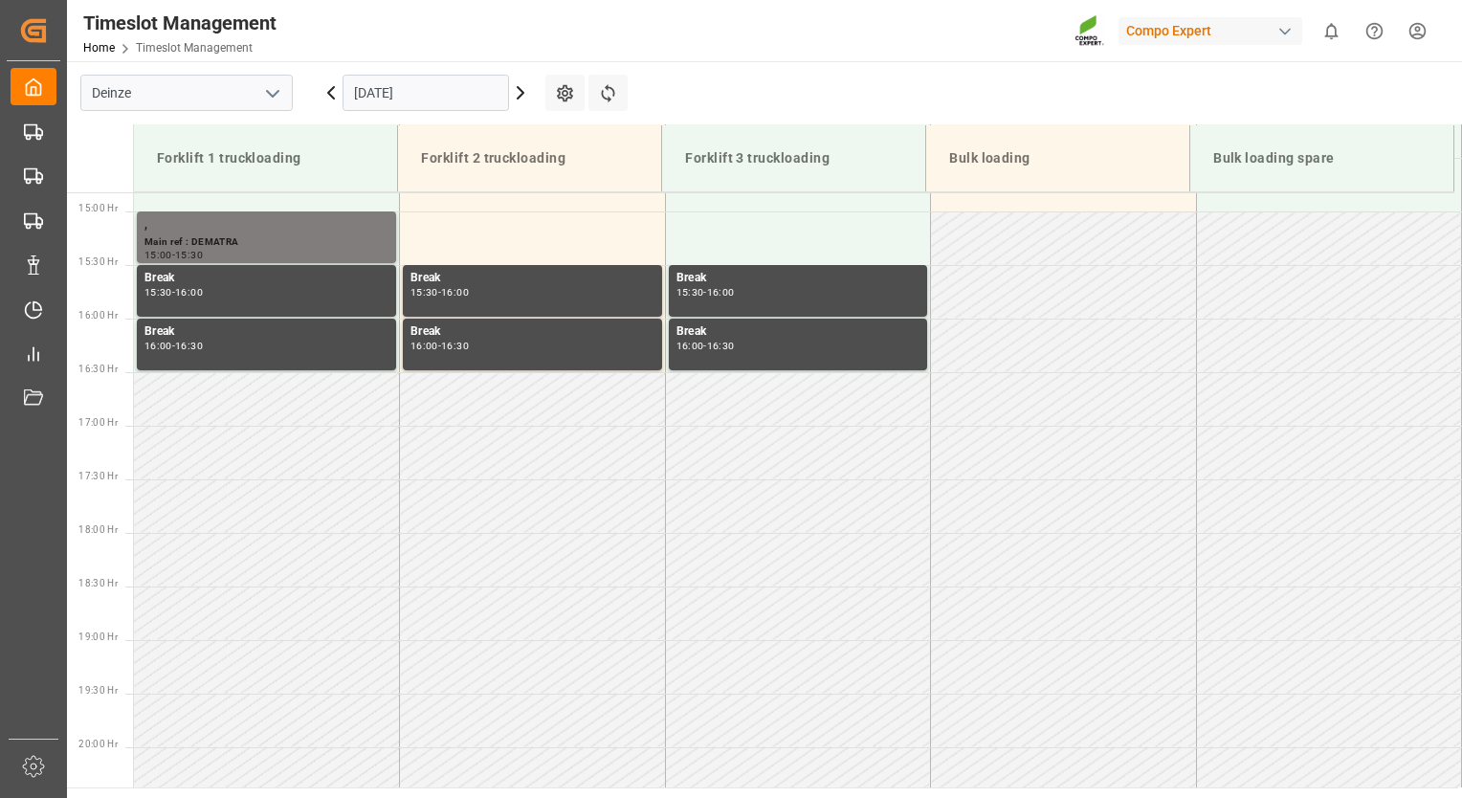
scroll to position [1595, 0]
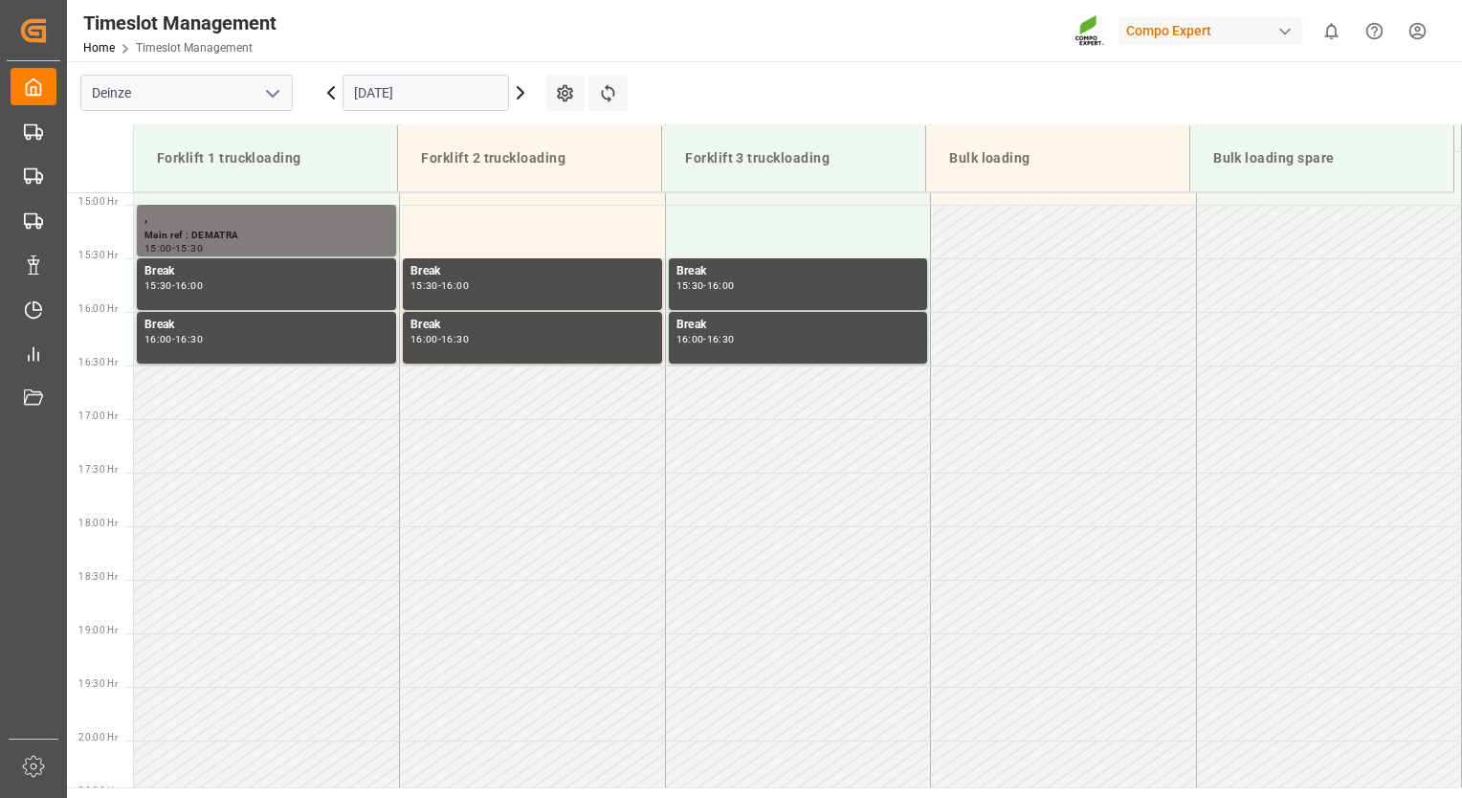
click at [515, 99] on icon at bounding box center [520, 92] width 23 height 23
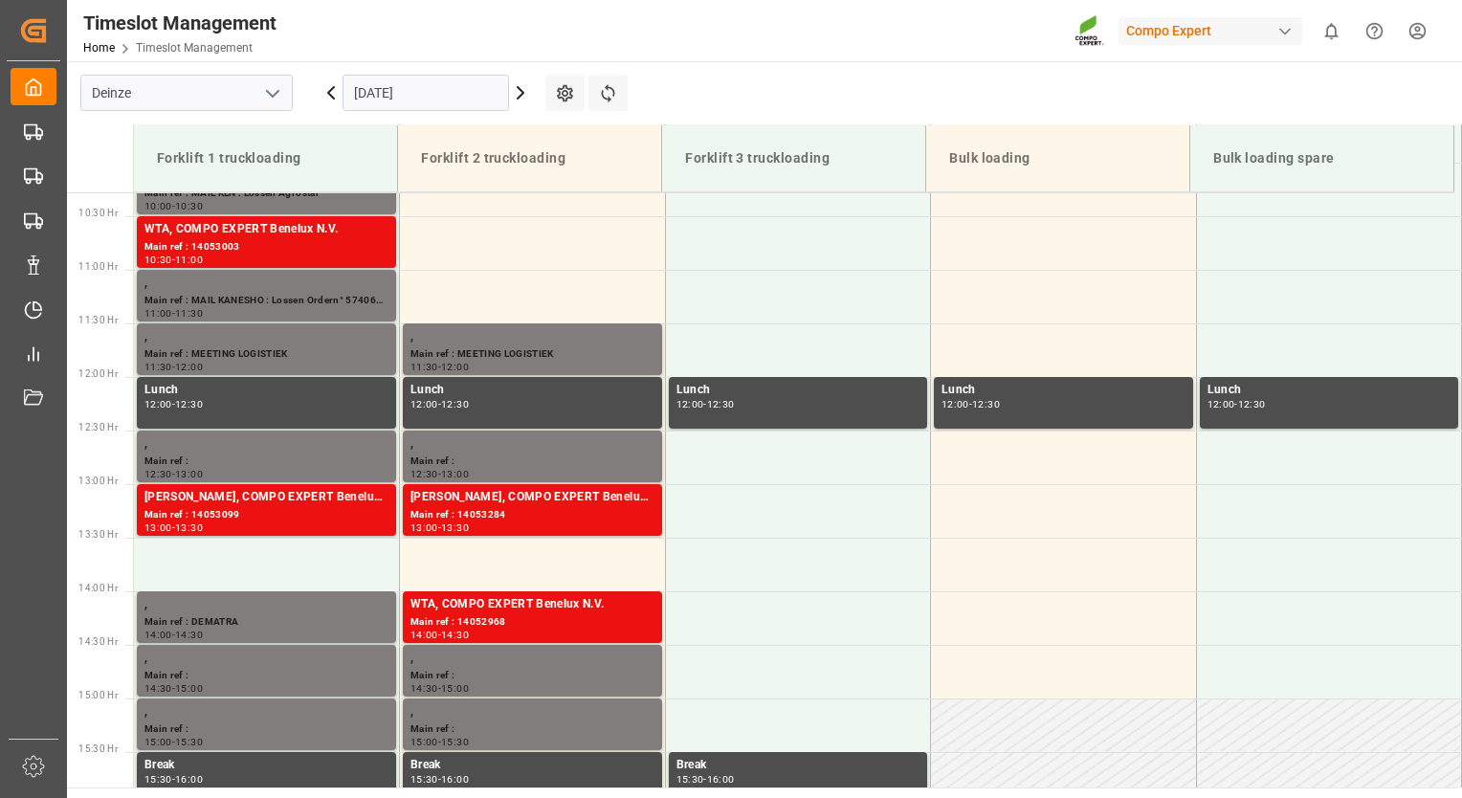
scroll to position [1021, 0]
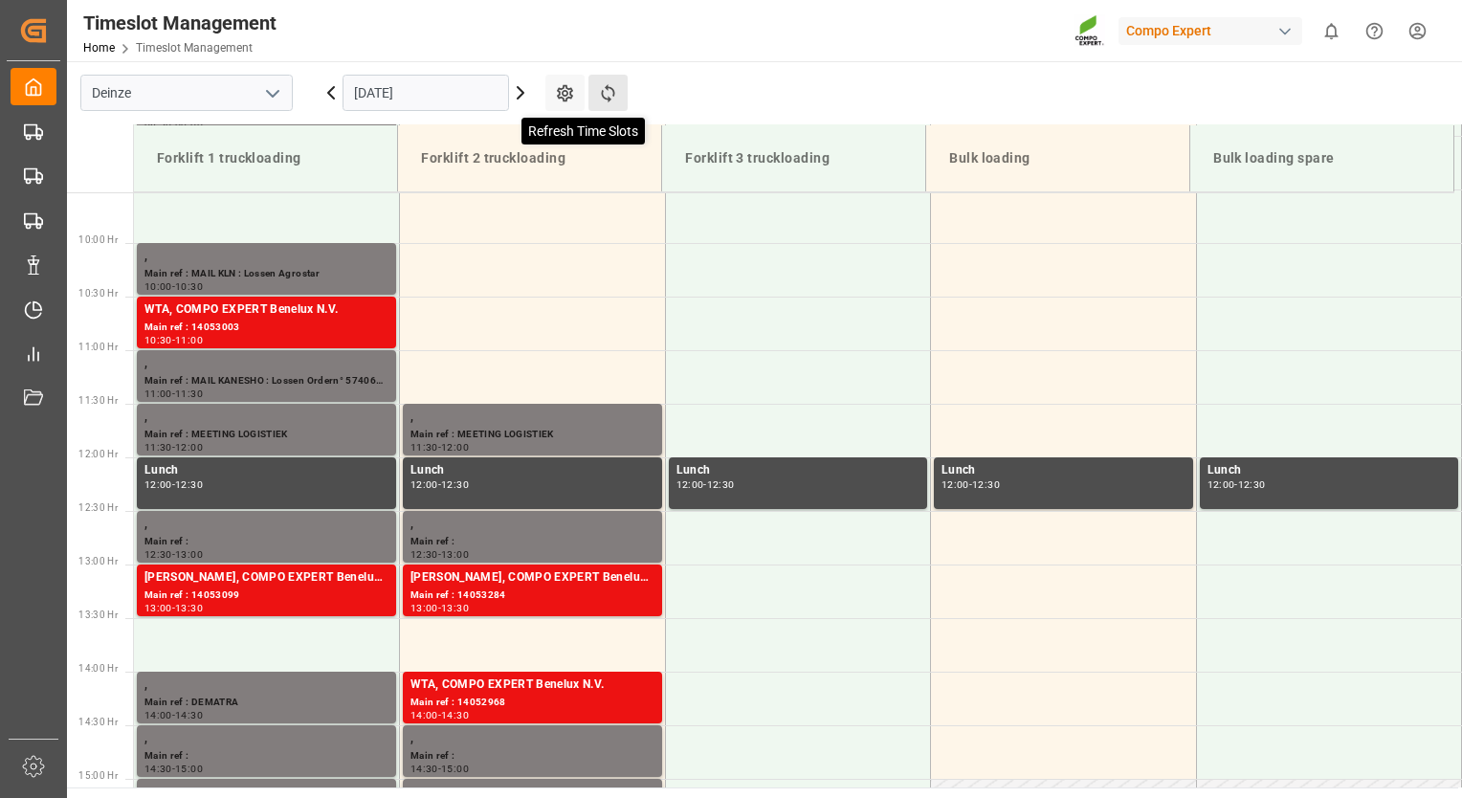
click at [606, 96] on icon at bounding box center [608, 93] width 20 height 20
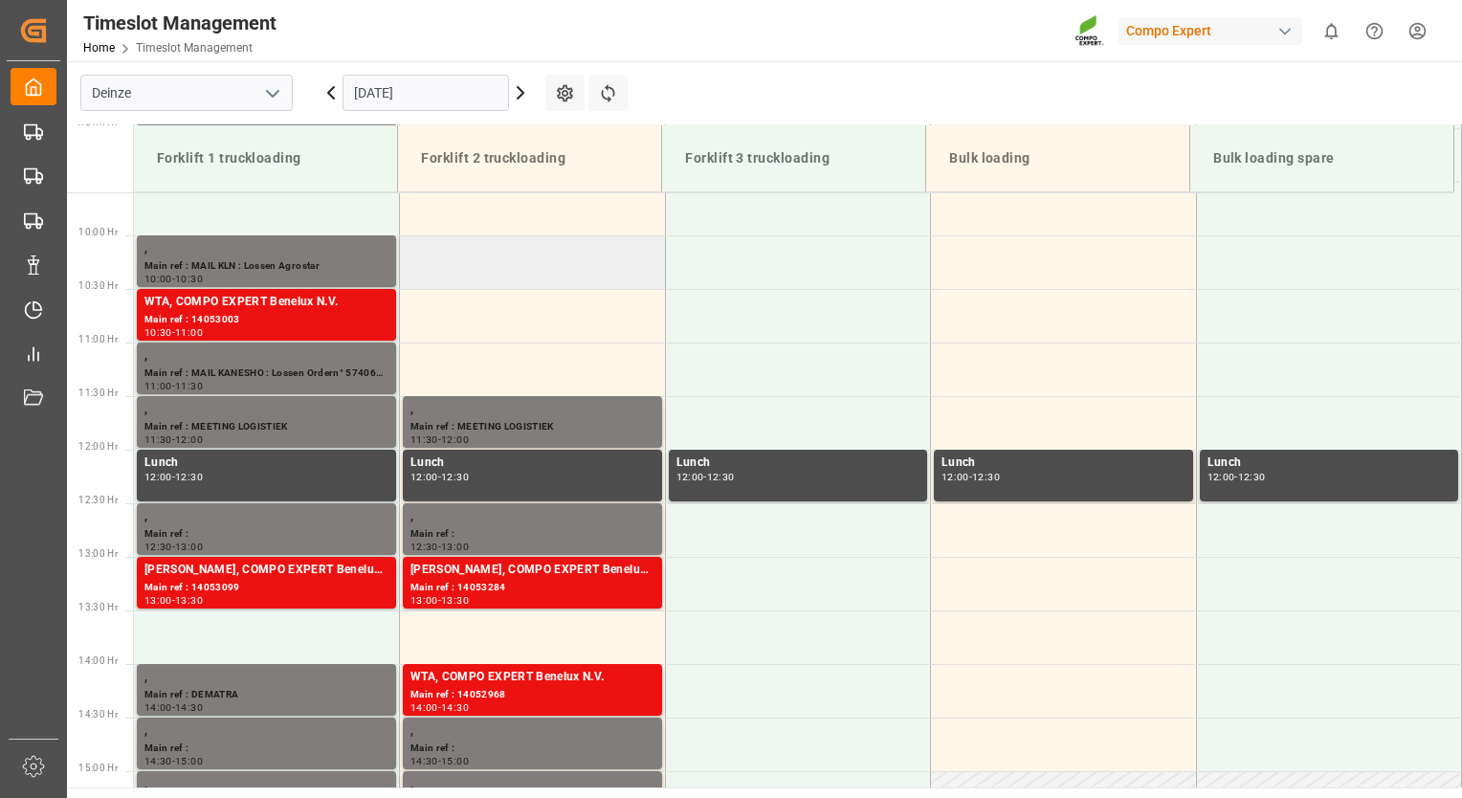
scroll to position [925, 0]
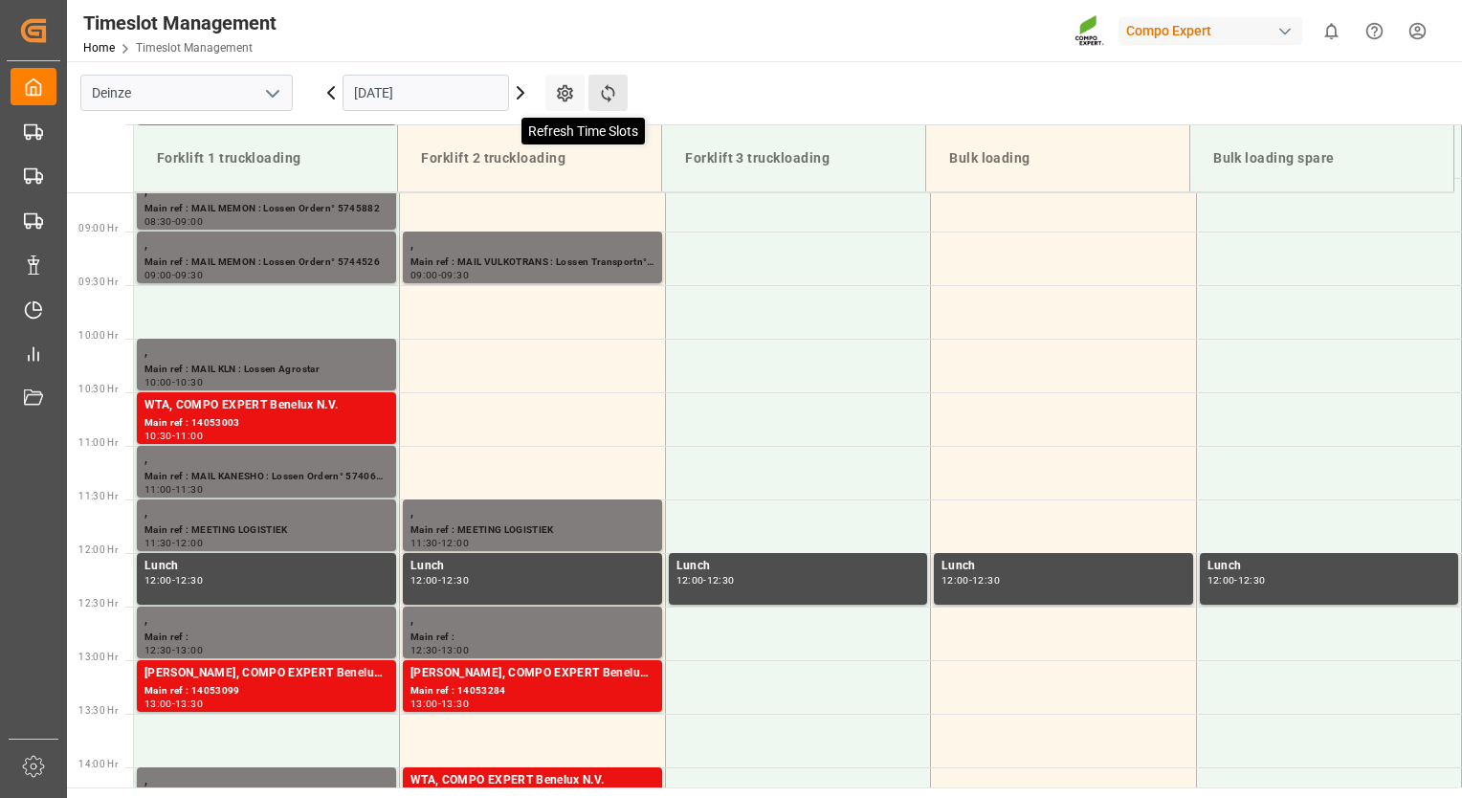
click at [605, 92] on icon at bounding box center [608, 93] width 20 height 20
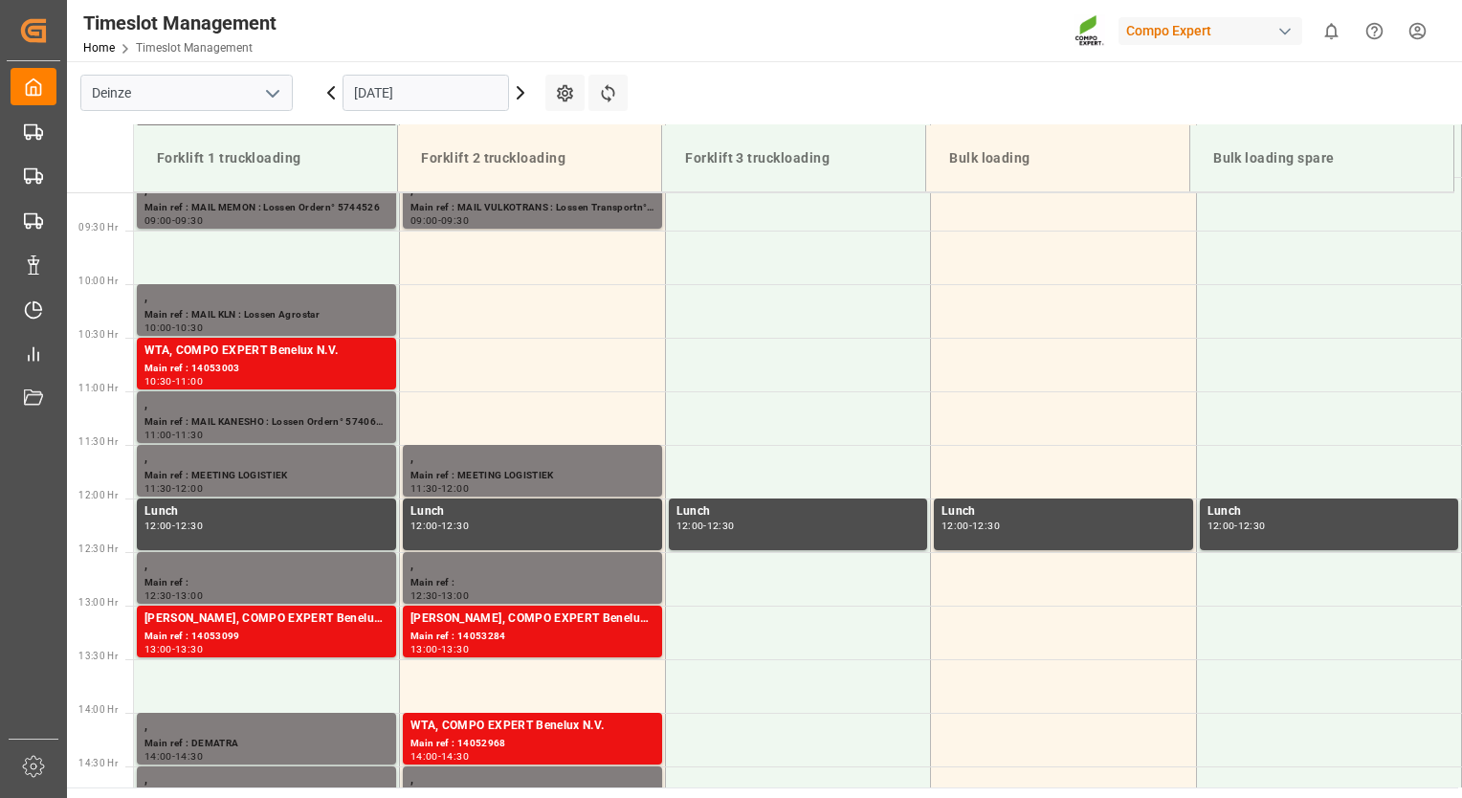
scroll to position [1021, 0]
